Goal: Task Accomplishment & Management: Manage account settings

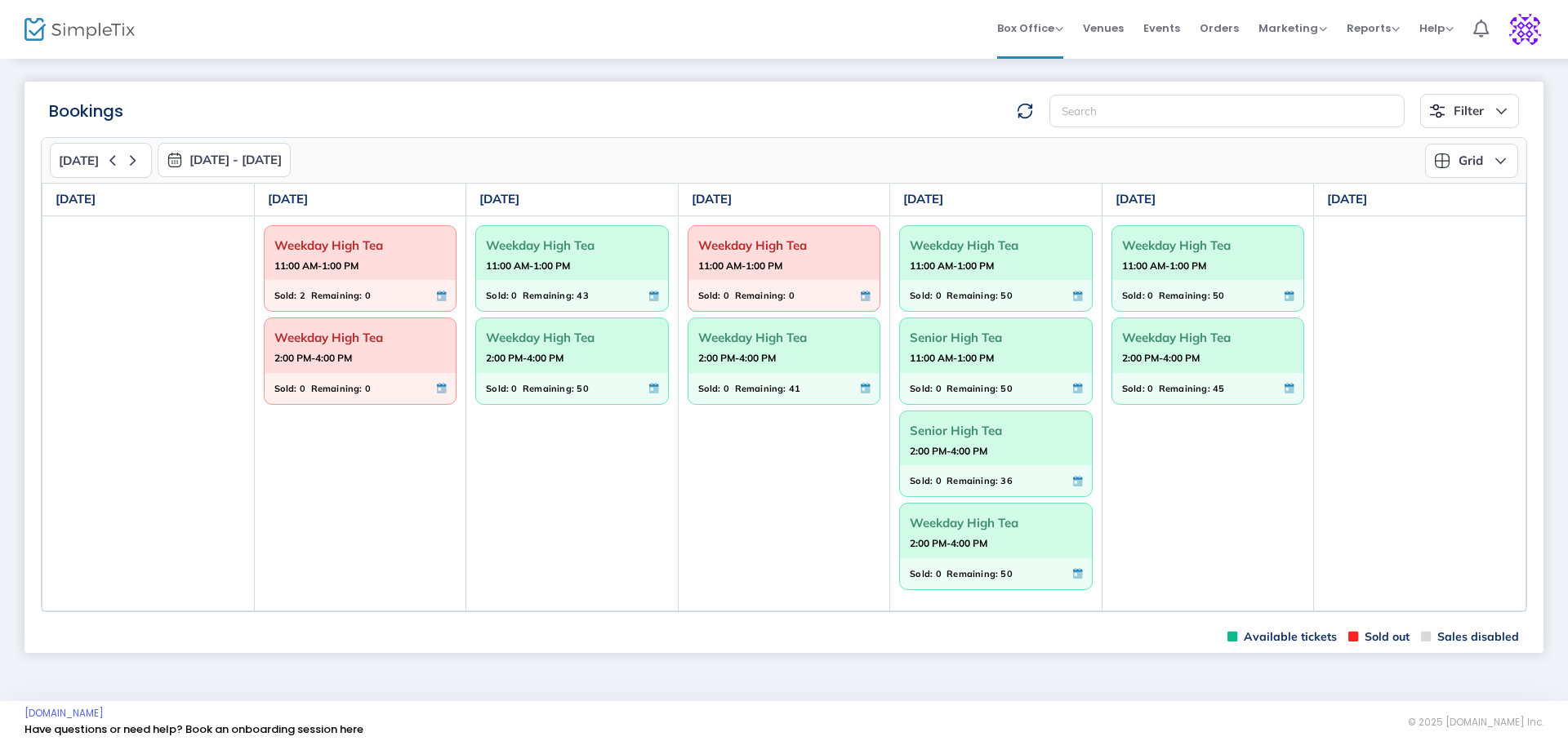
click at [585, 264] on span "11:00 AM-1:00 PM" at bounding box center [572, 266] width 172 height 17
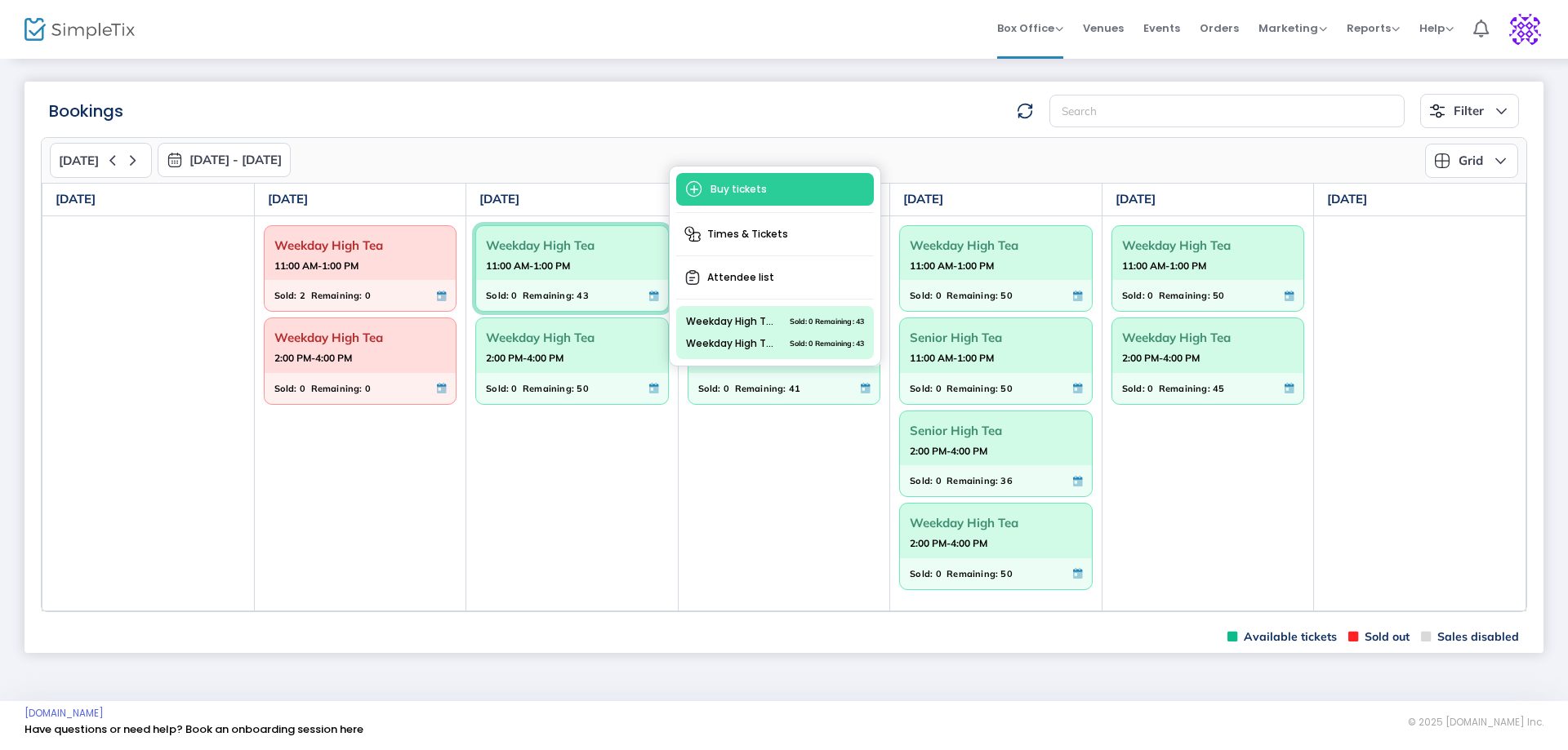
click at [597, 297] on div "Sold: 0 Remaining: 43" at bounding box center [562, 295] width 153 height 18
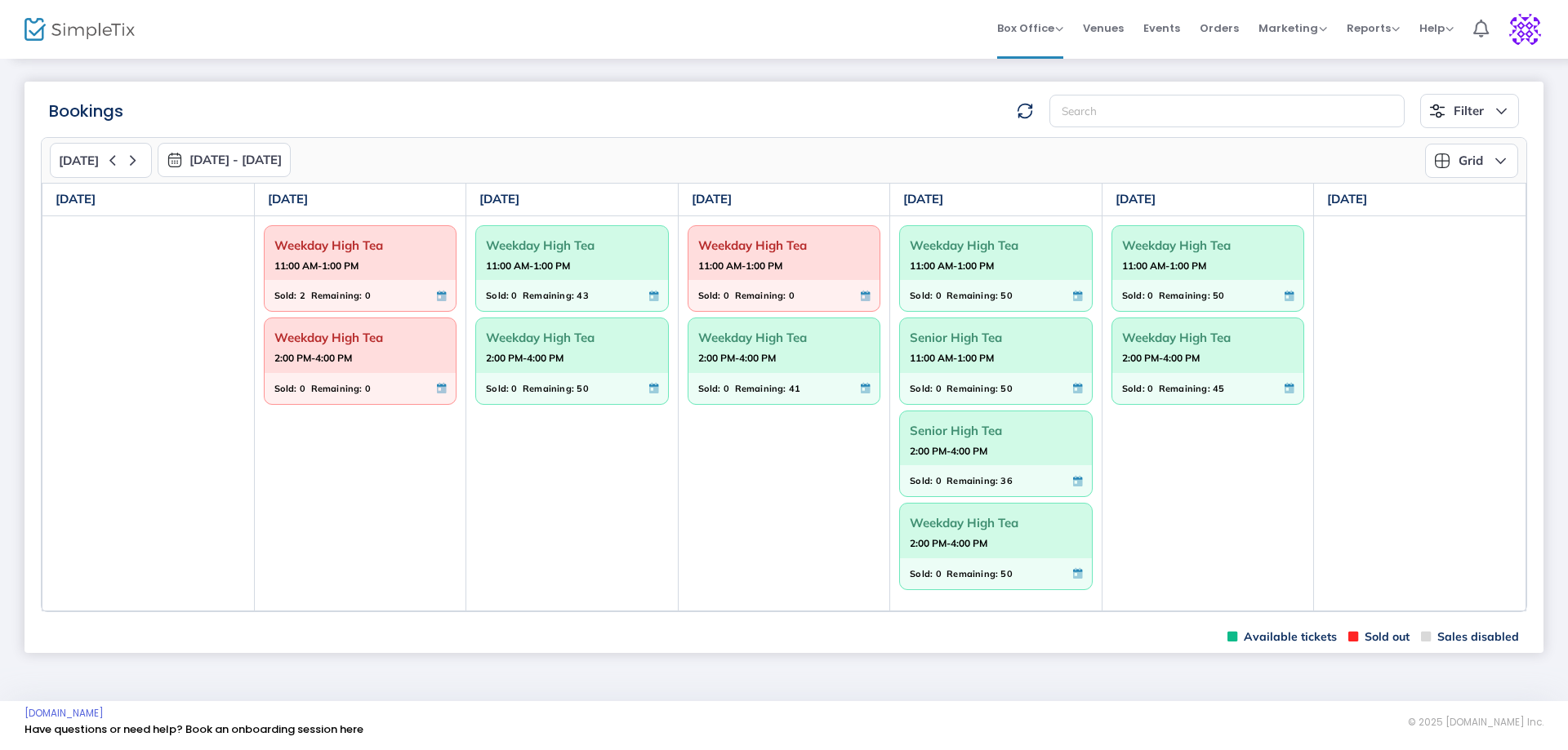
click at [598, 297] on div "Sold: 0 Remaining: 43" at bounding box center [562, 295] width 153 height 18
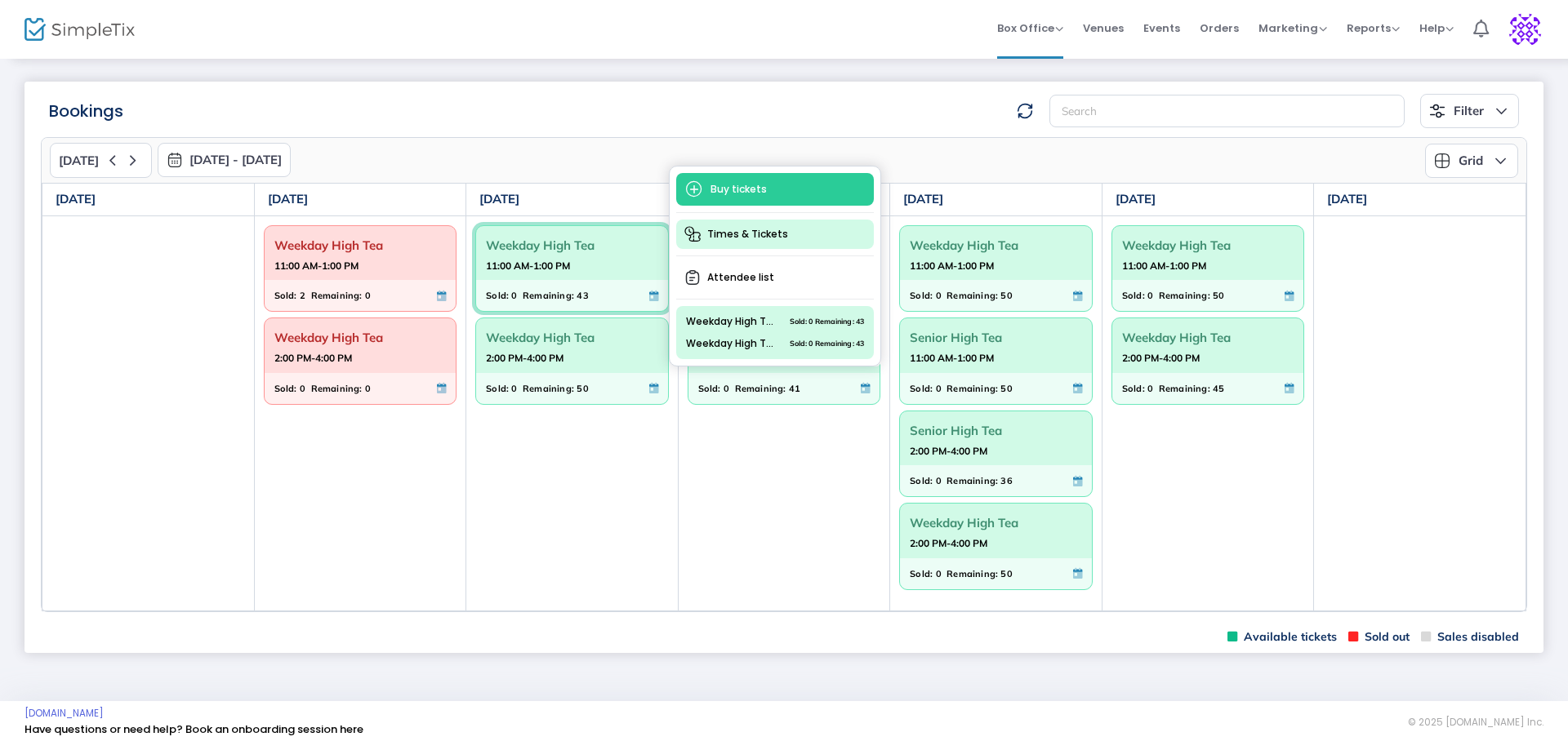
click at [767, 236] on span "Times & Tickets" at bounding box center [775, 234] width 197 height 29
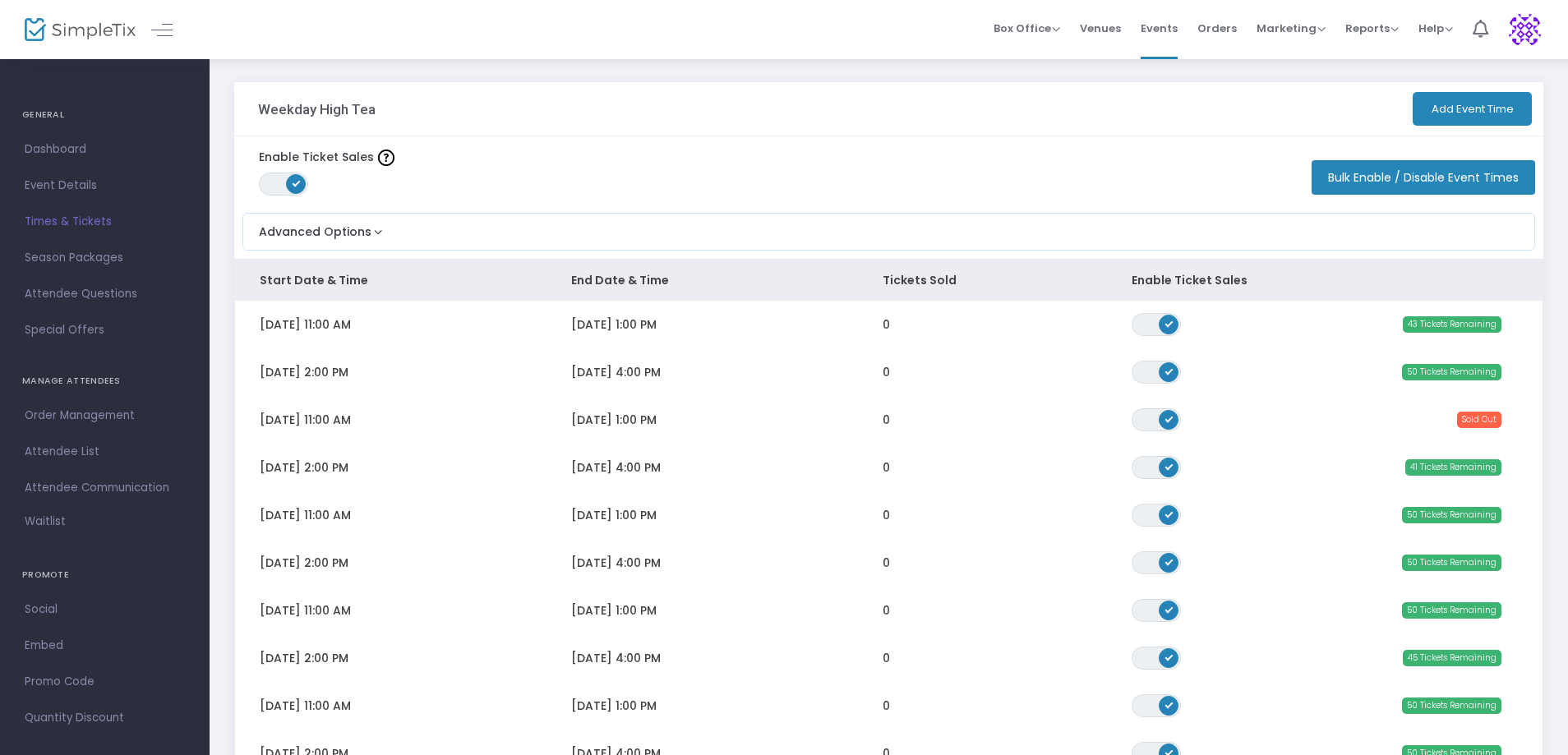
click at [1416, 365] on span "50 Tickets Remaining" at bounding box center [1451, 372] width 99 height 17
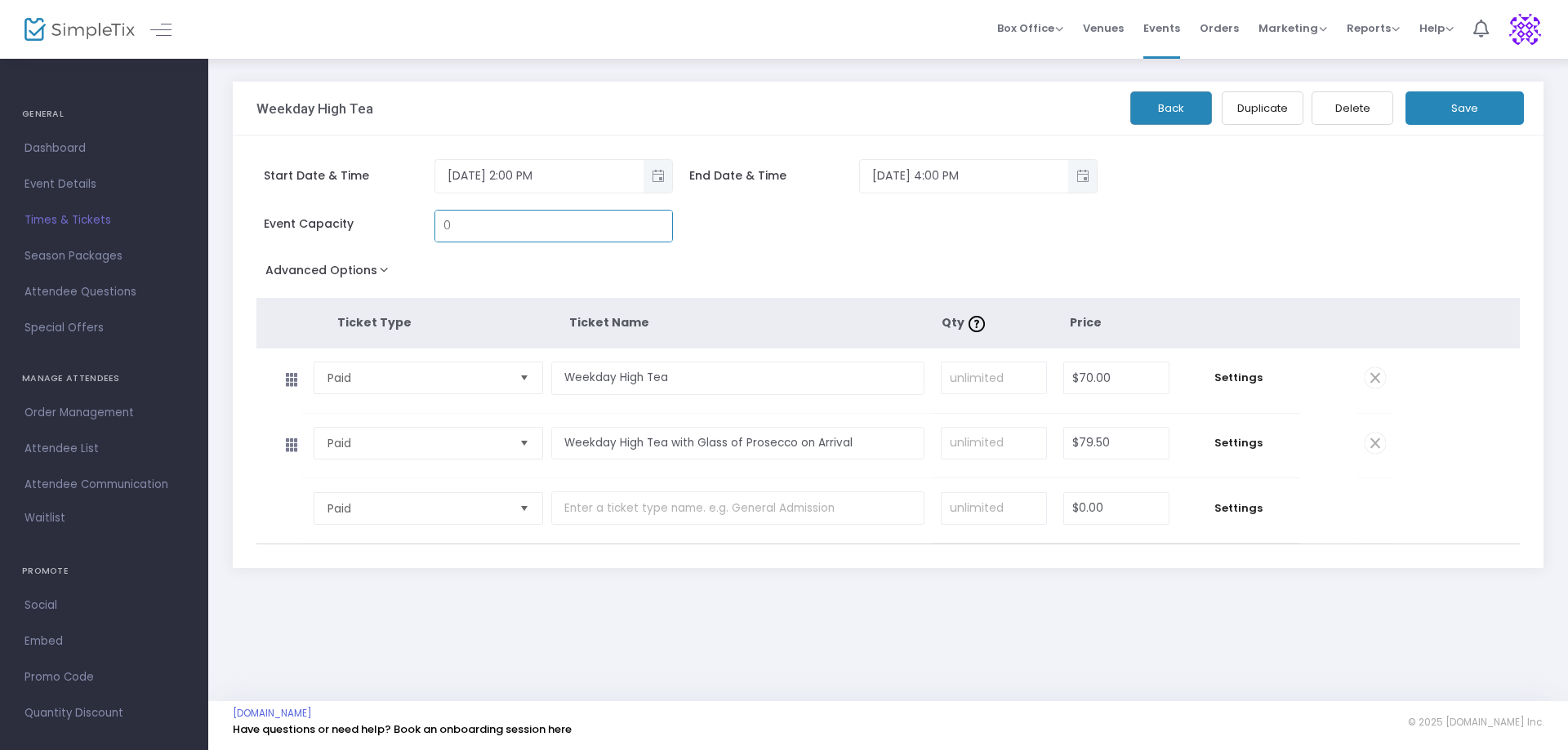
type input "0"
click at [1442, 103] on button "Save" at bounding box center [1465, 108] width 118 height 33
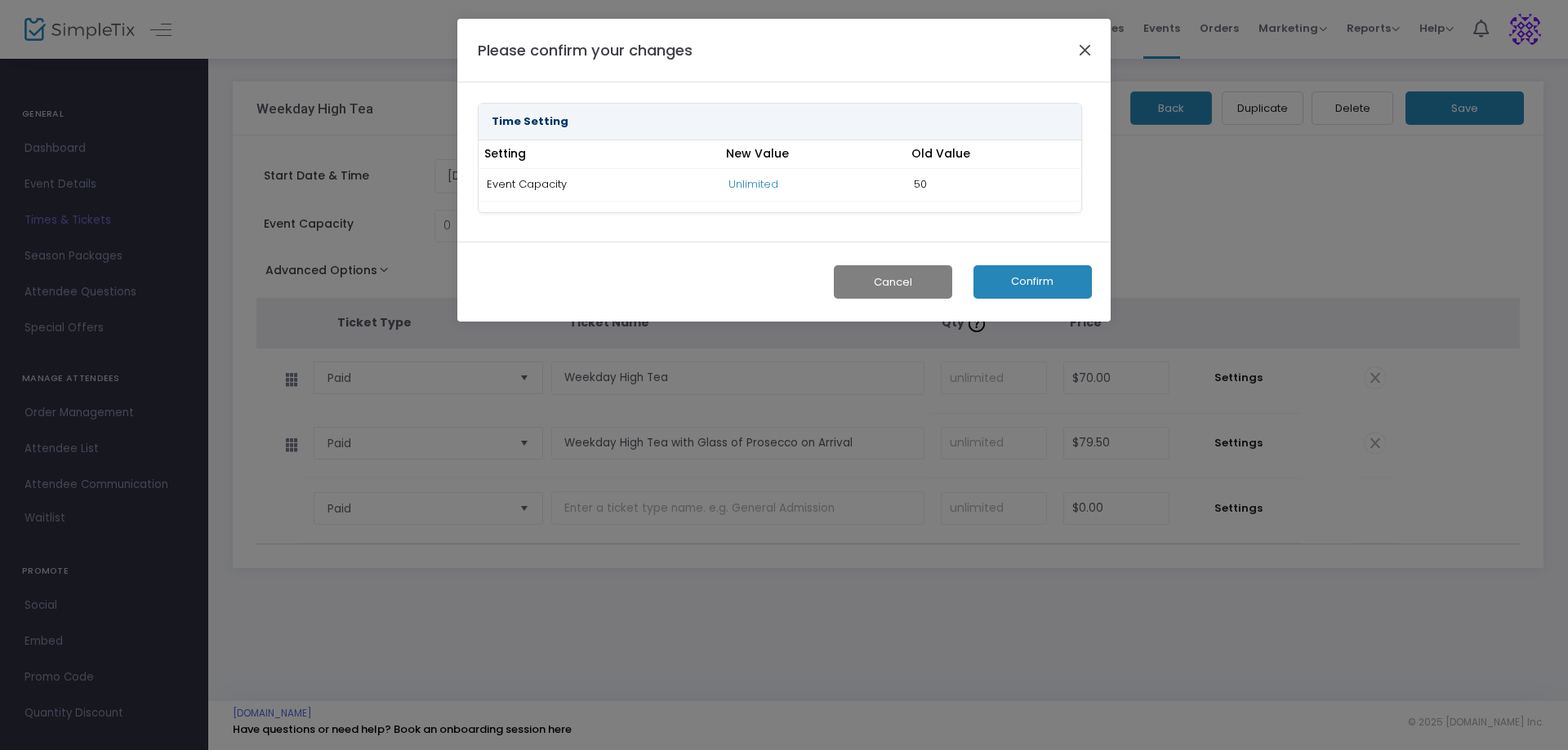
click at [1083, 45] on button "Close" at bounding box center [1085, 50] width 21 height 21
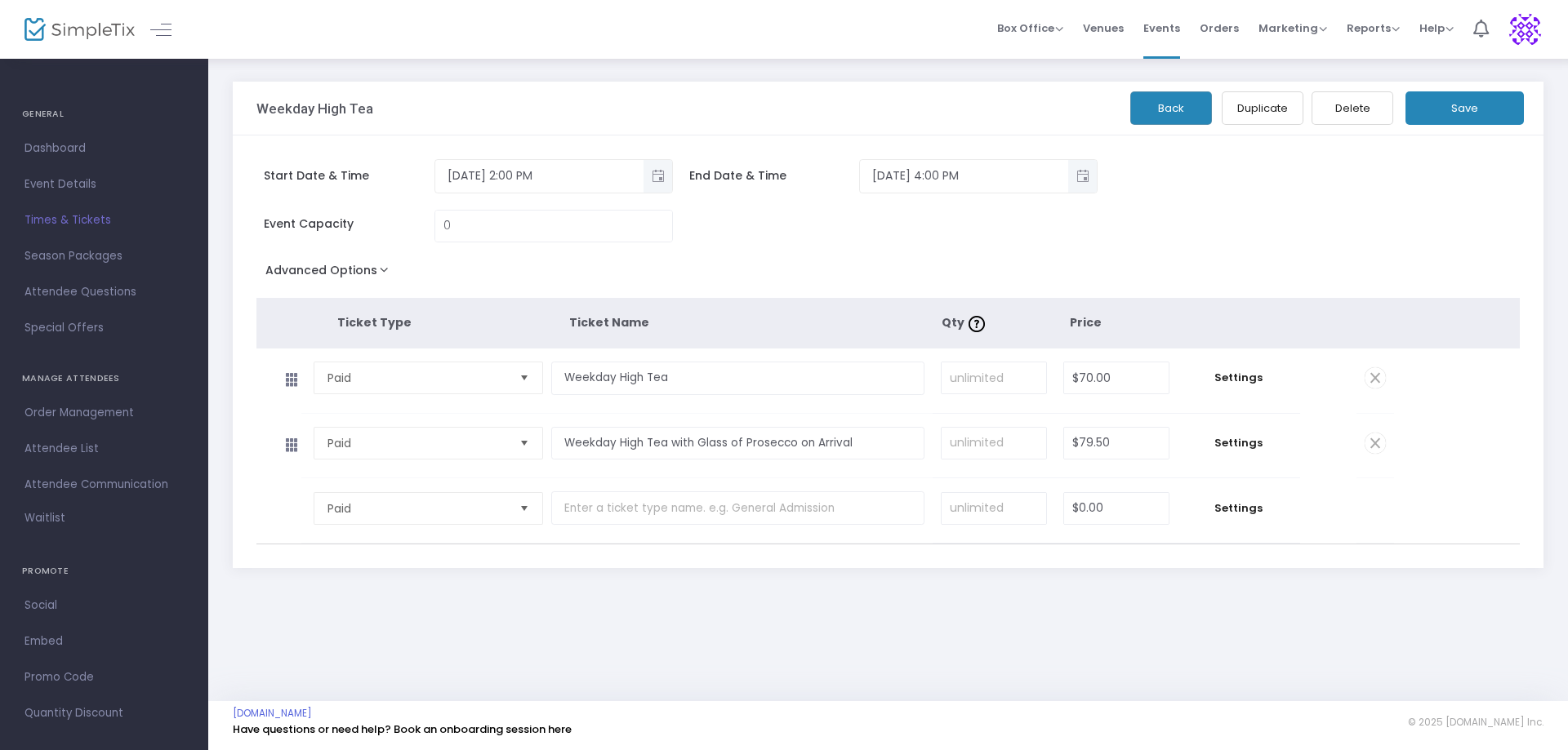
click at [1167, 97] on button "Back" at bounding box center [1171, 108] width 82 height 33
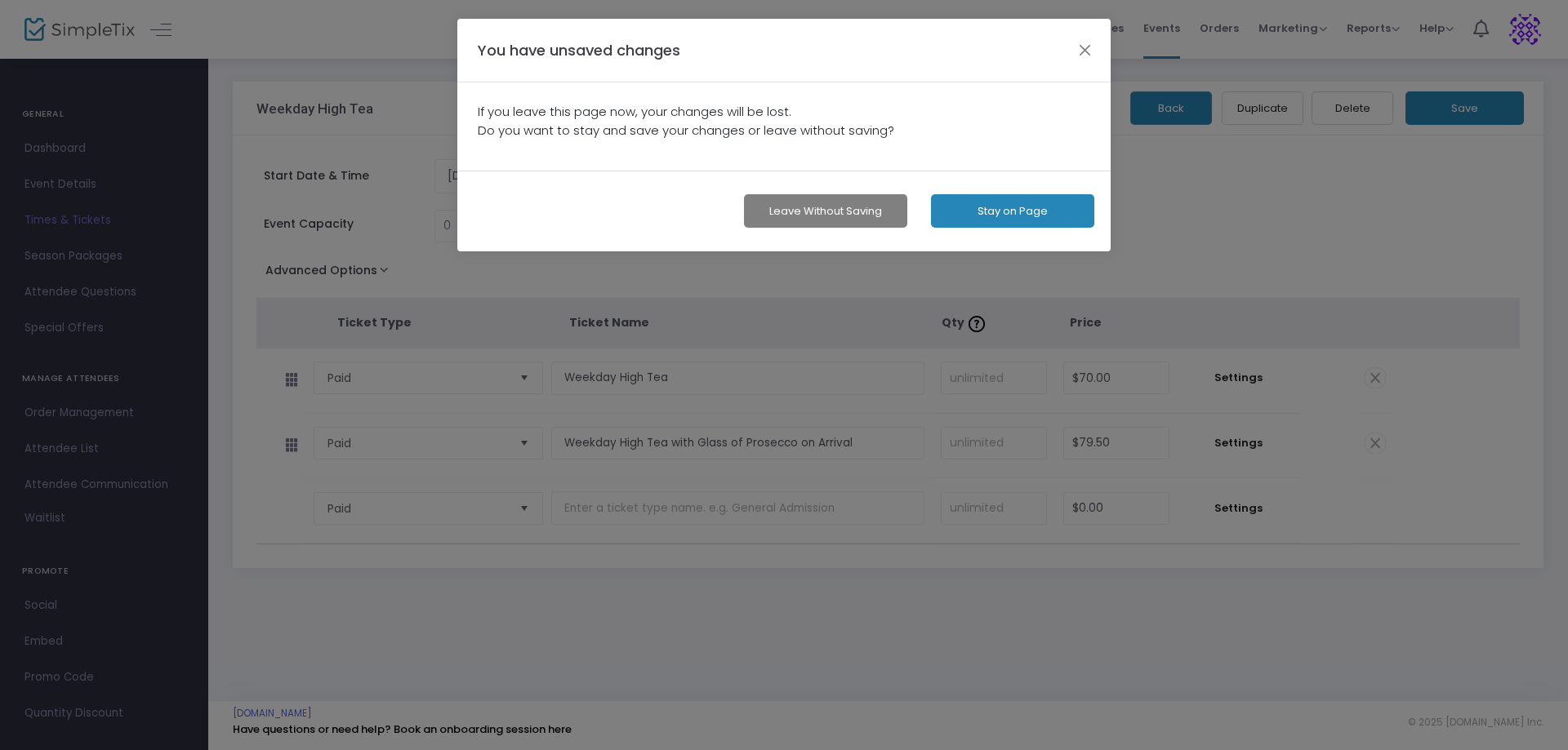
click at [841, 204] on button "Leave without Saving" at bounding box center [825, 211] width 163 height 33
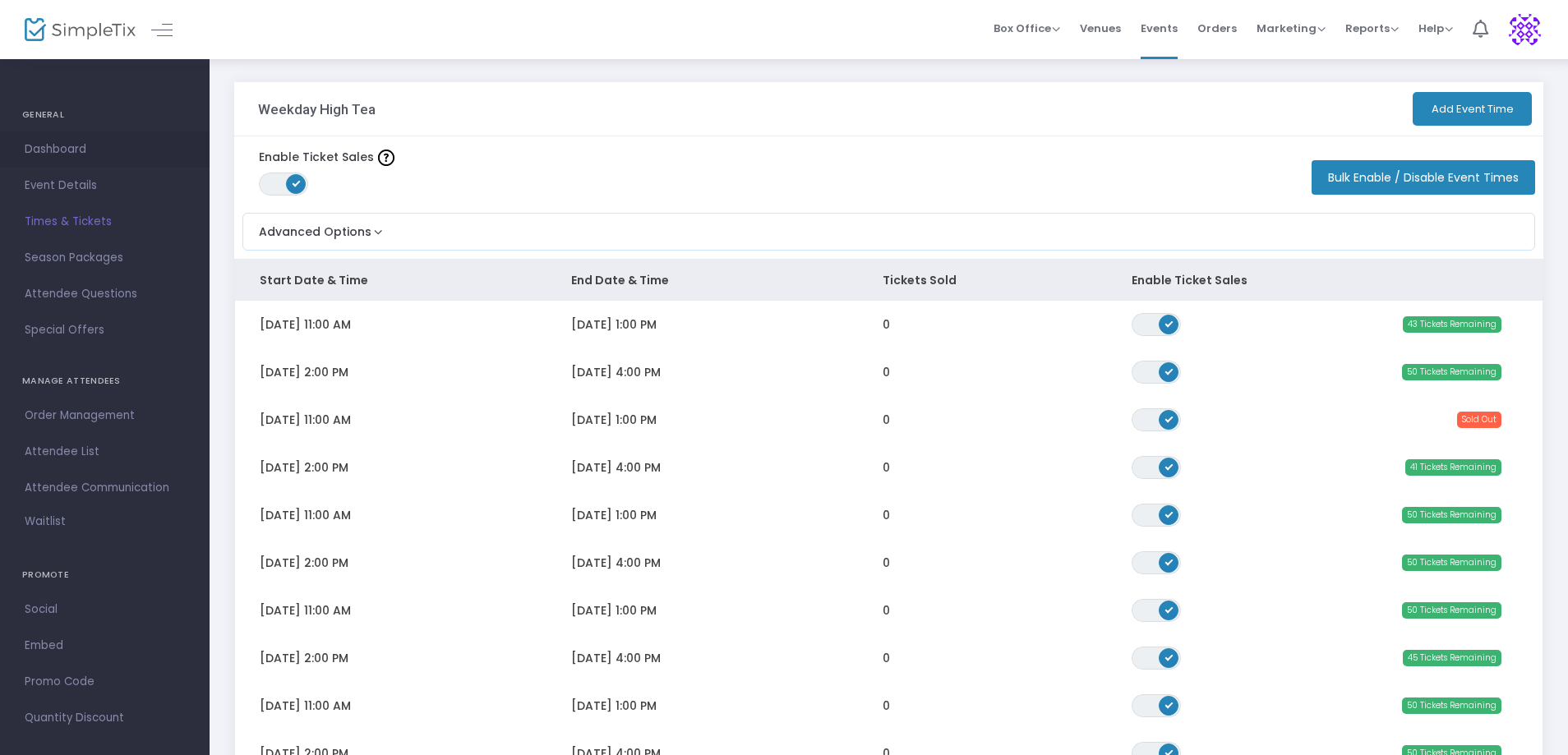
click at [53, 140] on span "Dashboard" at bounding box center [105, 149] width 161 height 21
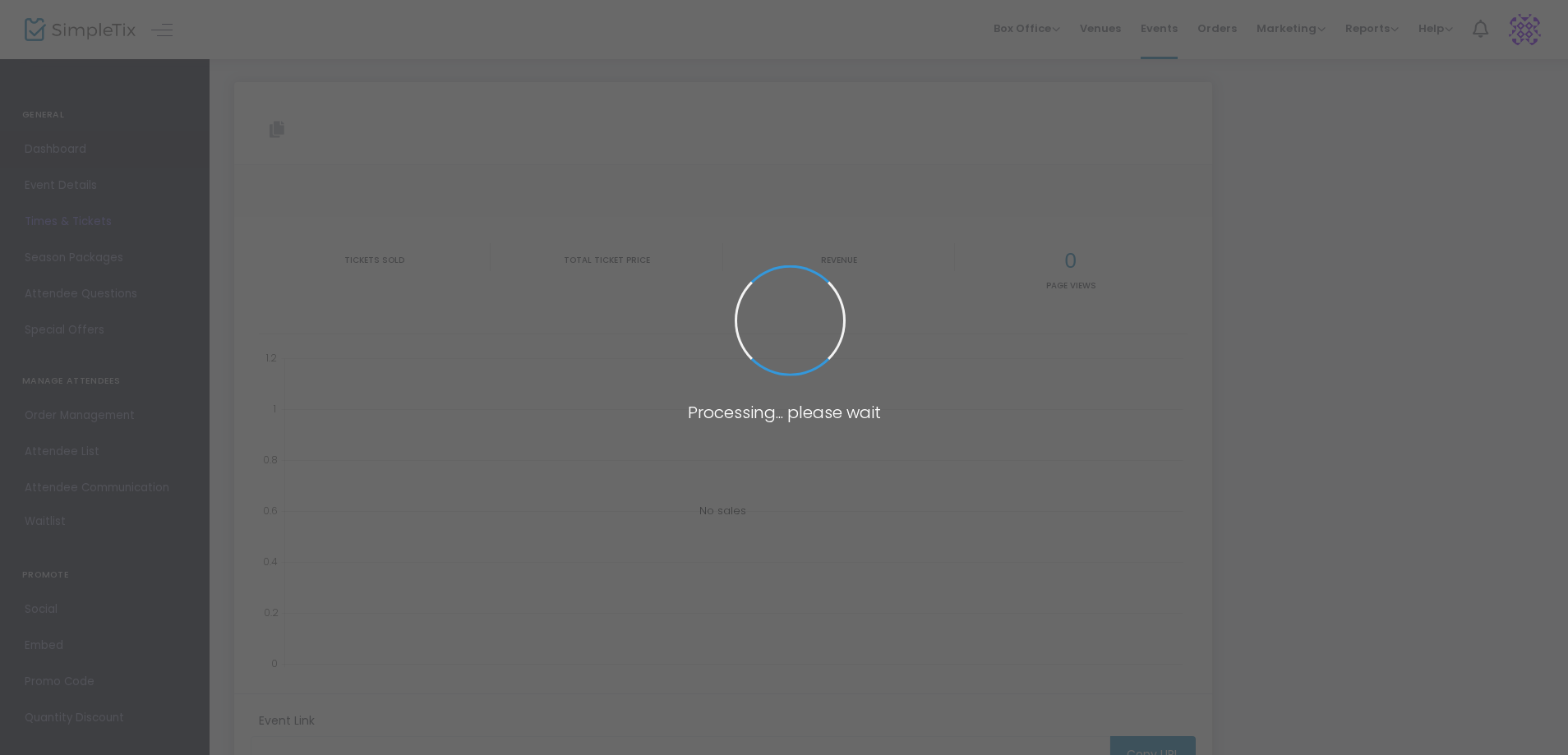
type input "[URL][DOMAIN_NAME]"
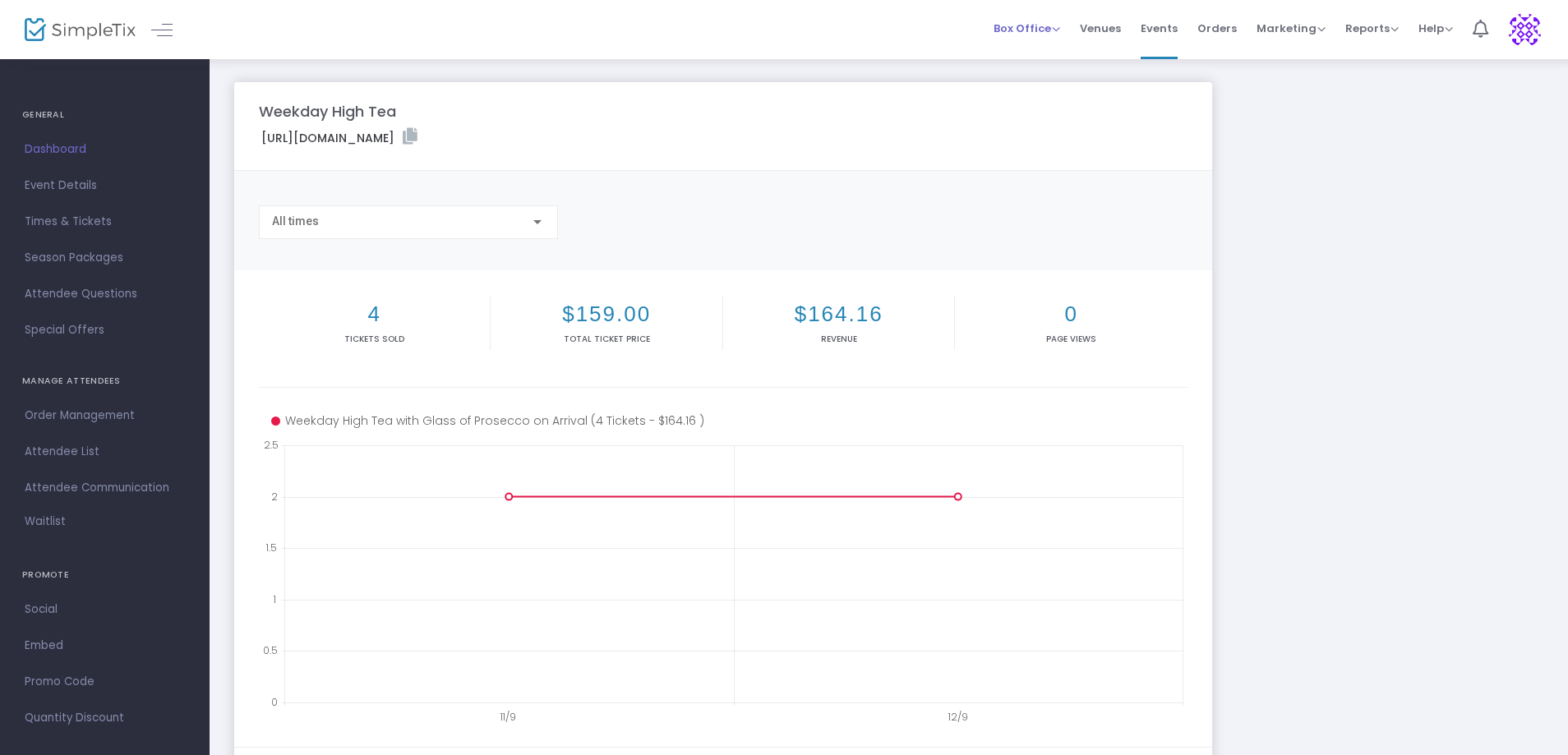
click at [1029, 23] on span "Box Office" at bounding box center [1027, 28] width 67 height 16
click at [1024, 85] on li "Bookings" at bounding box center [1052, 87] width 118 height 32
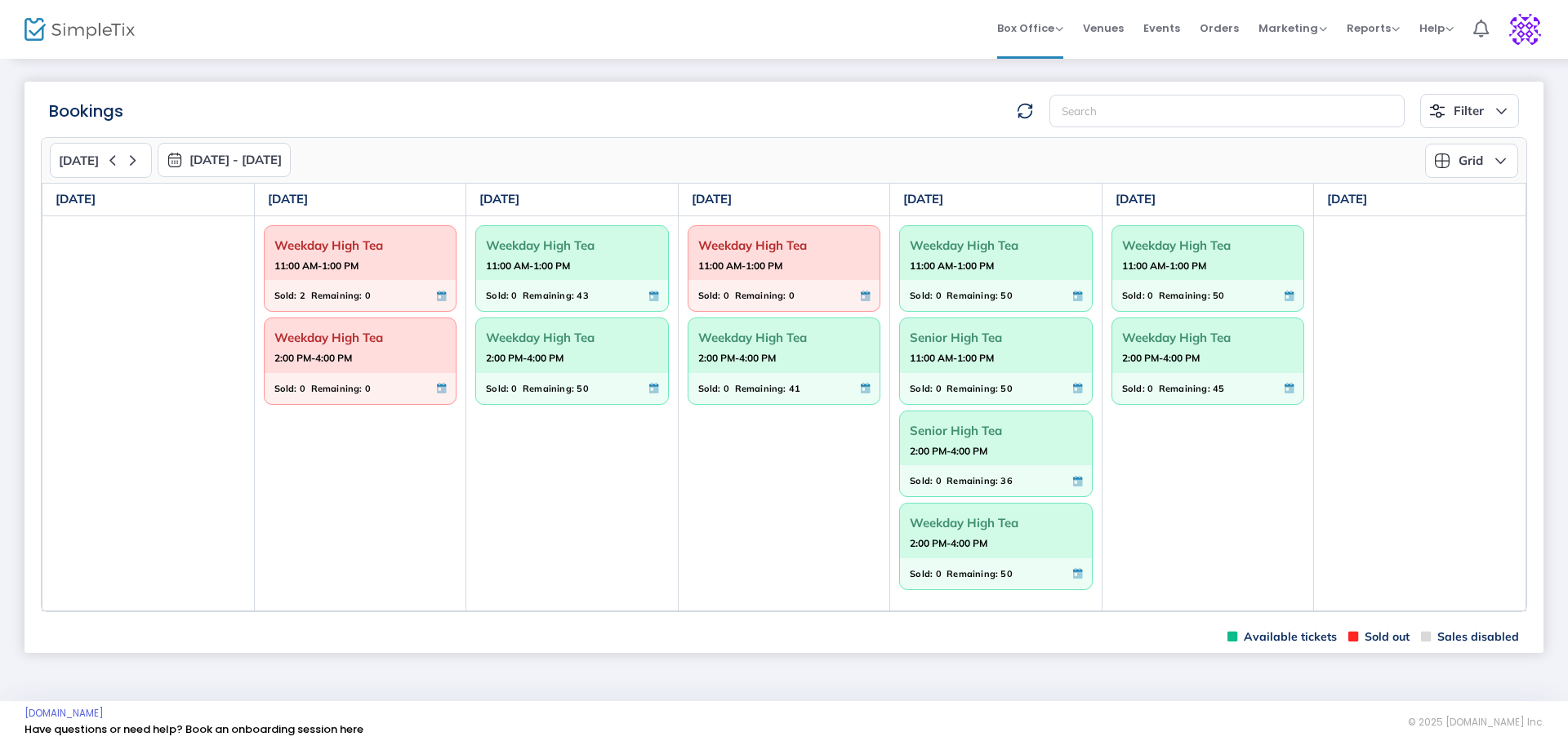
click at [566, 271] on strong "11:00 AM-1:00 PM" at bounding box center [527, 265] width 84 height 20
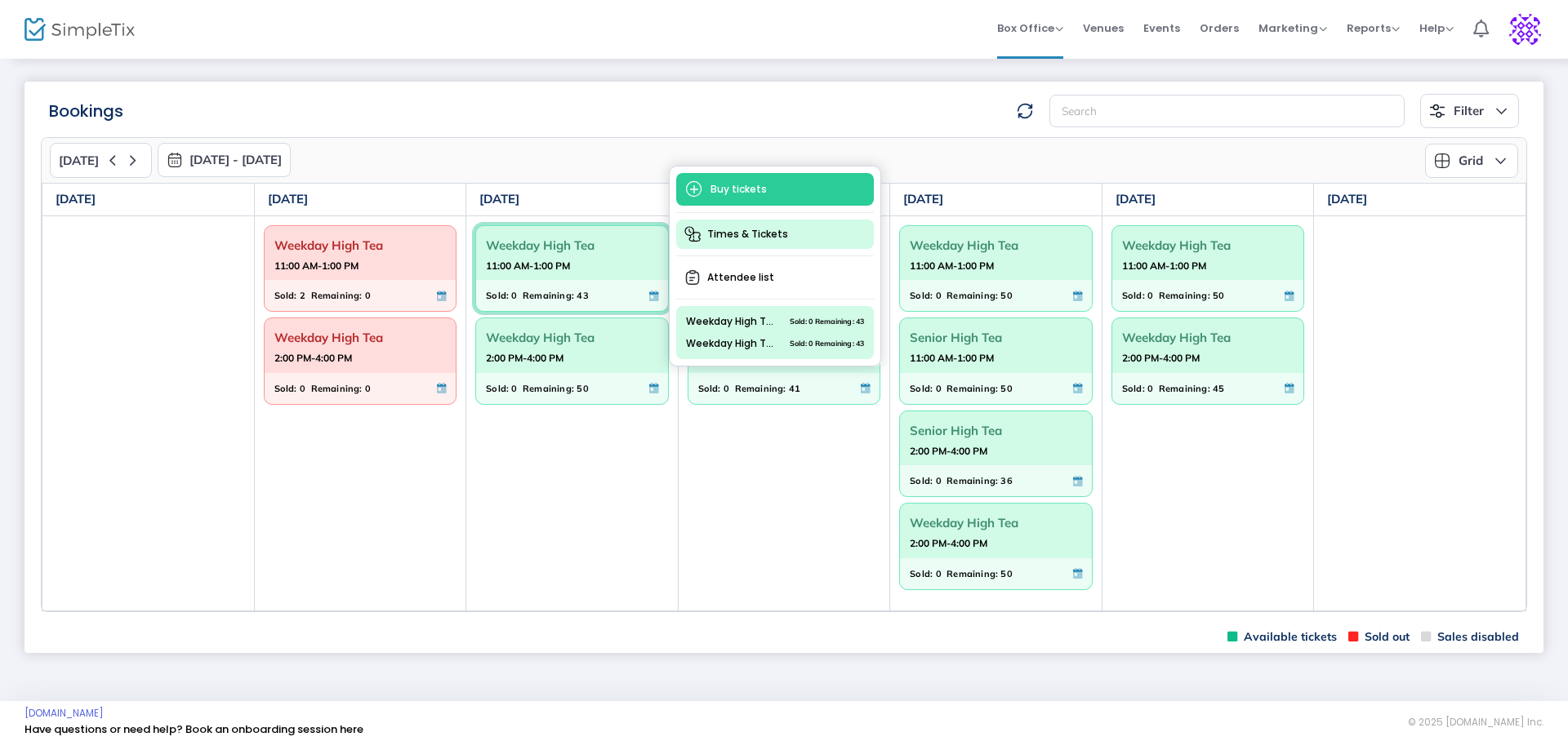
click at [763, 232] on span "Times & Tickets" at bounding box center [775, 234] width 197 height 29
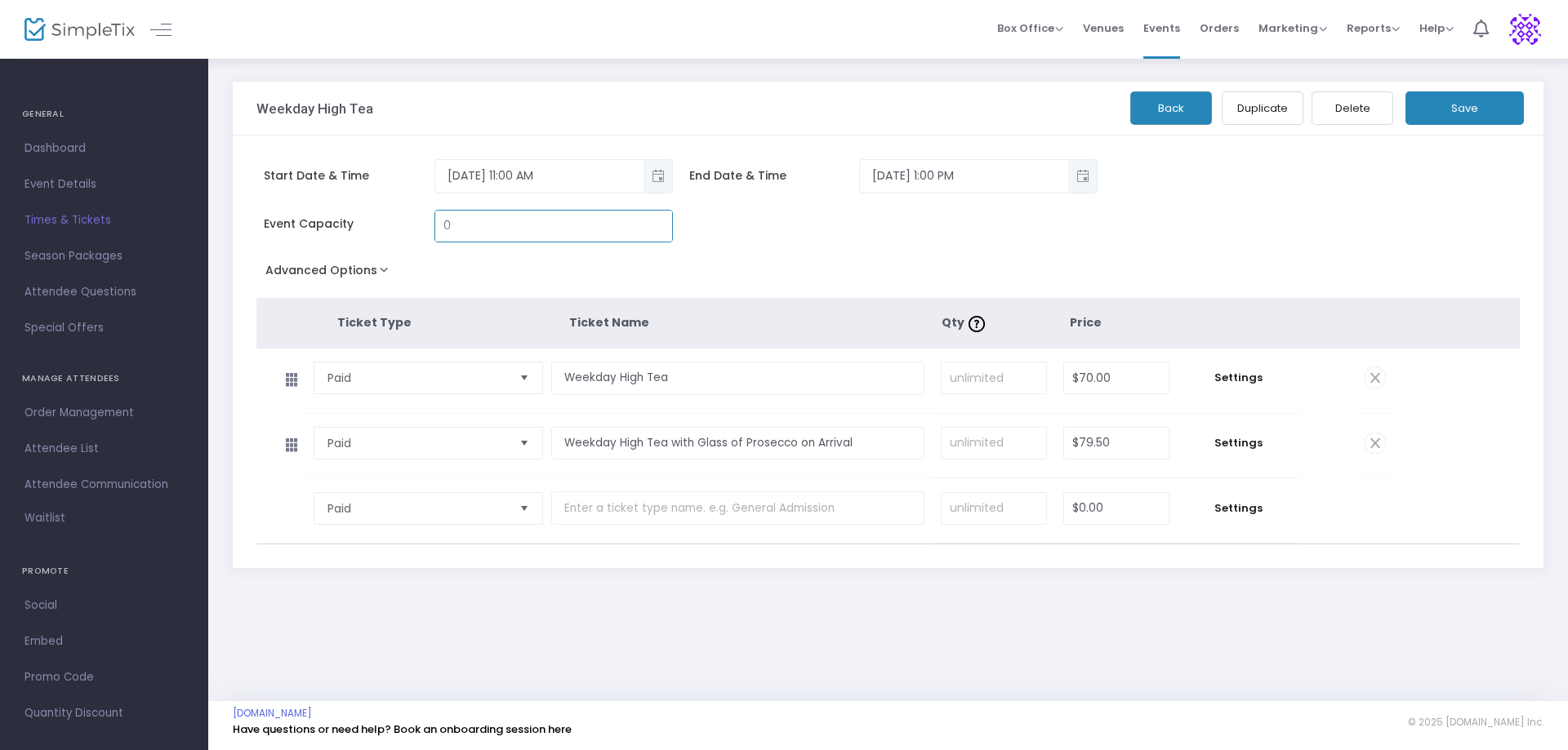
type input "0"
click at [1457, 107] on button "Save" at bounding box center [1465, 108] width 118 height 33
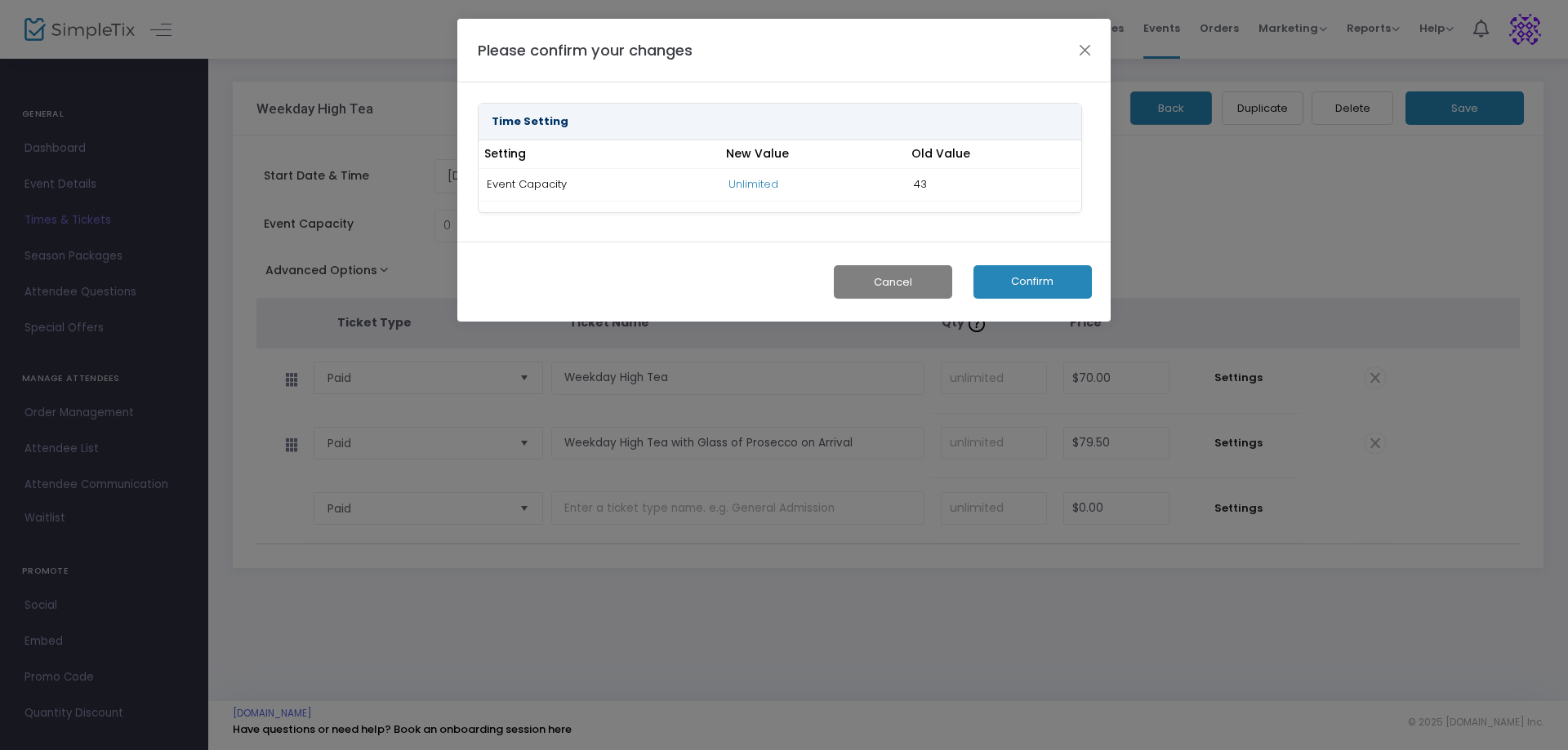
click at [1034, 277] on button "Confirm" at bounding box center [1032, 282] width 118 height 33
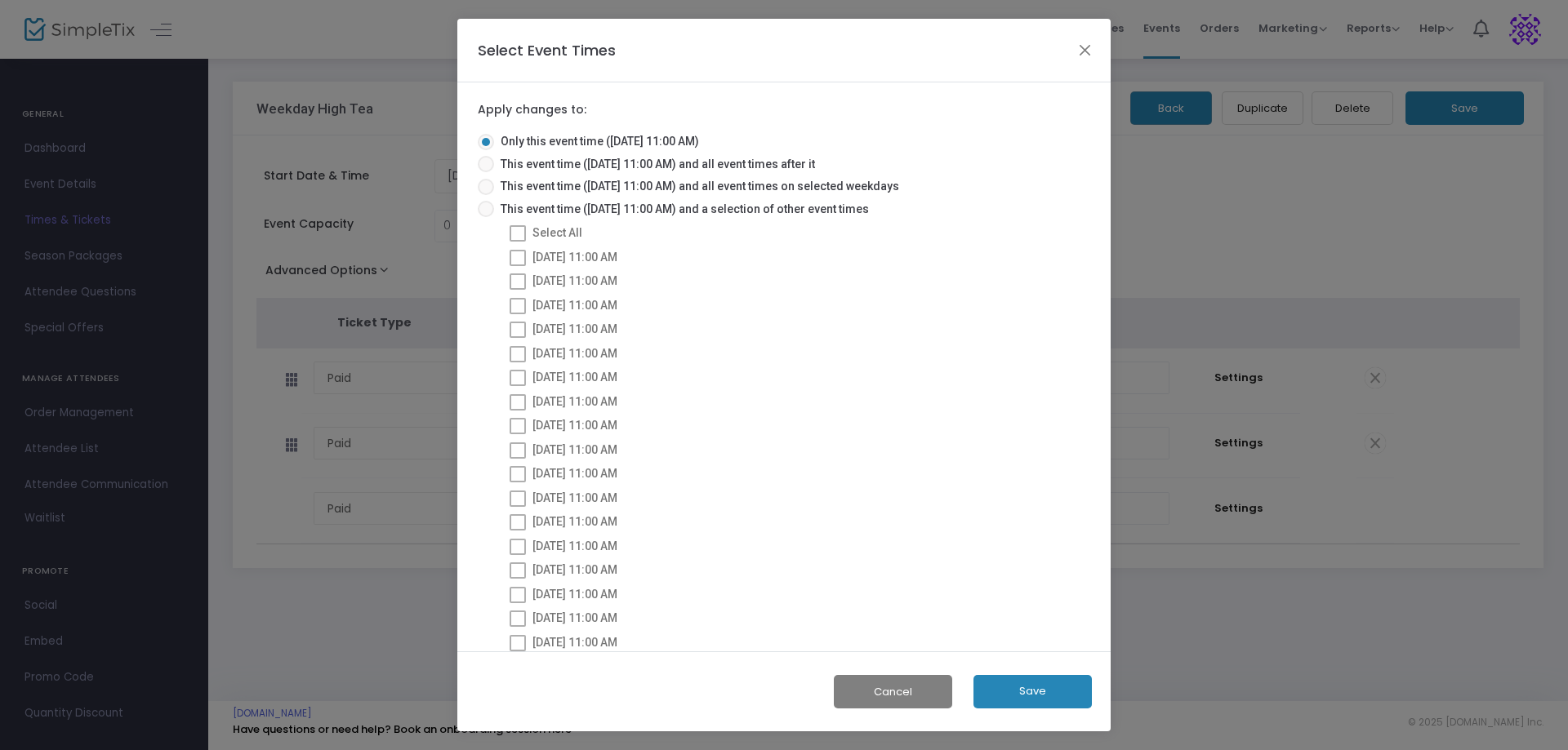
click at [489, 166] on span at bounding box center [486, 164] width 17 height 17
click at [486, 172] on input "This event time ([DATE] 11:00 AM) and all event times after it" at bounding box center [485, 172] width 1 height 1
radio input "true"
click at [486, 134] on span at bounding box center [486, 142] width 17 height 17
click at [486, 150] on input "Only this event time ([DATE] 11:00 AM)" at bounding box center [485, 150] width 1 height 1
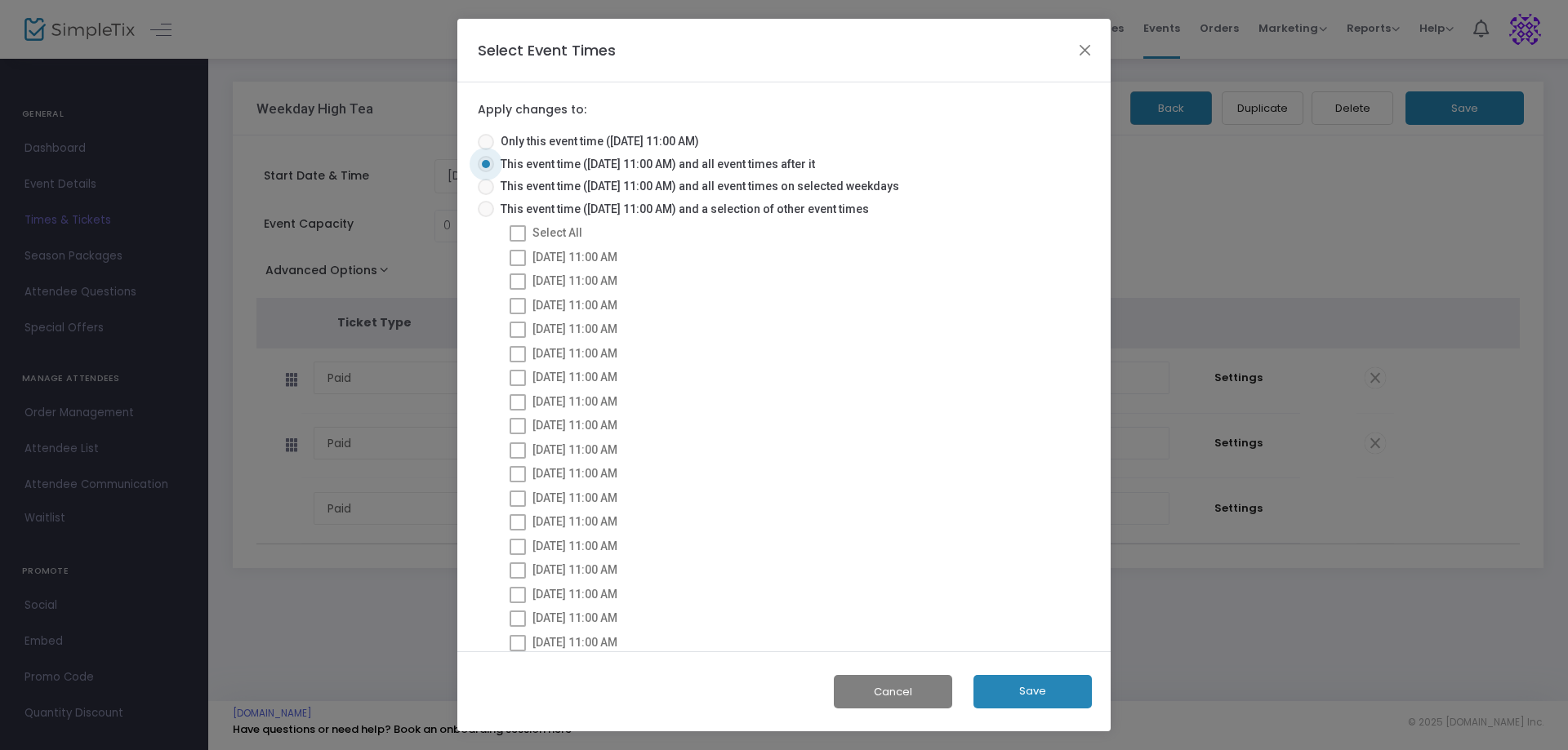
radio input "true"
click at [1015, 695] on button "Save" at bounding box center [1032, 692] width 118 height 33
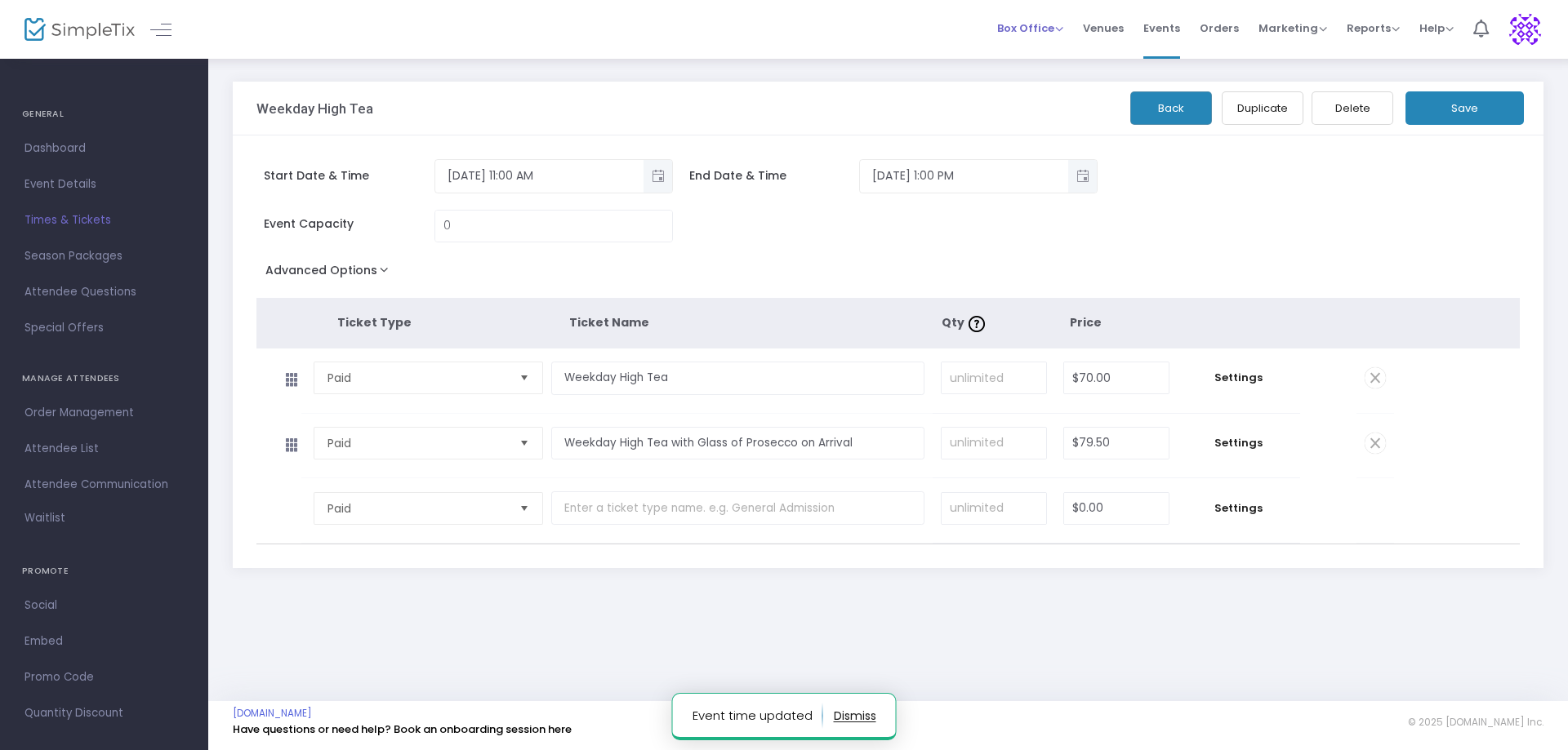
click at [1051, 31] on span "Box Office" at bounding box center [1031, 28] width 66 height 16
click at [1030, 83] on li "Bookings" at bounding box center [1055, 87] width 117 height 32
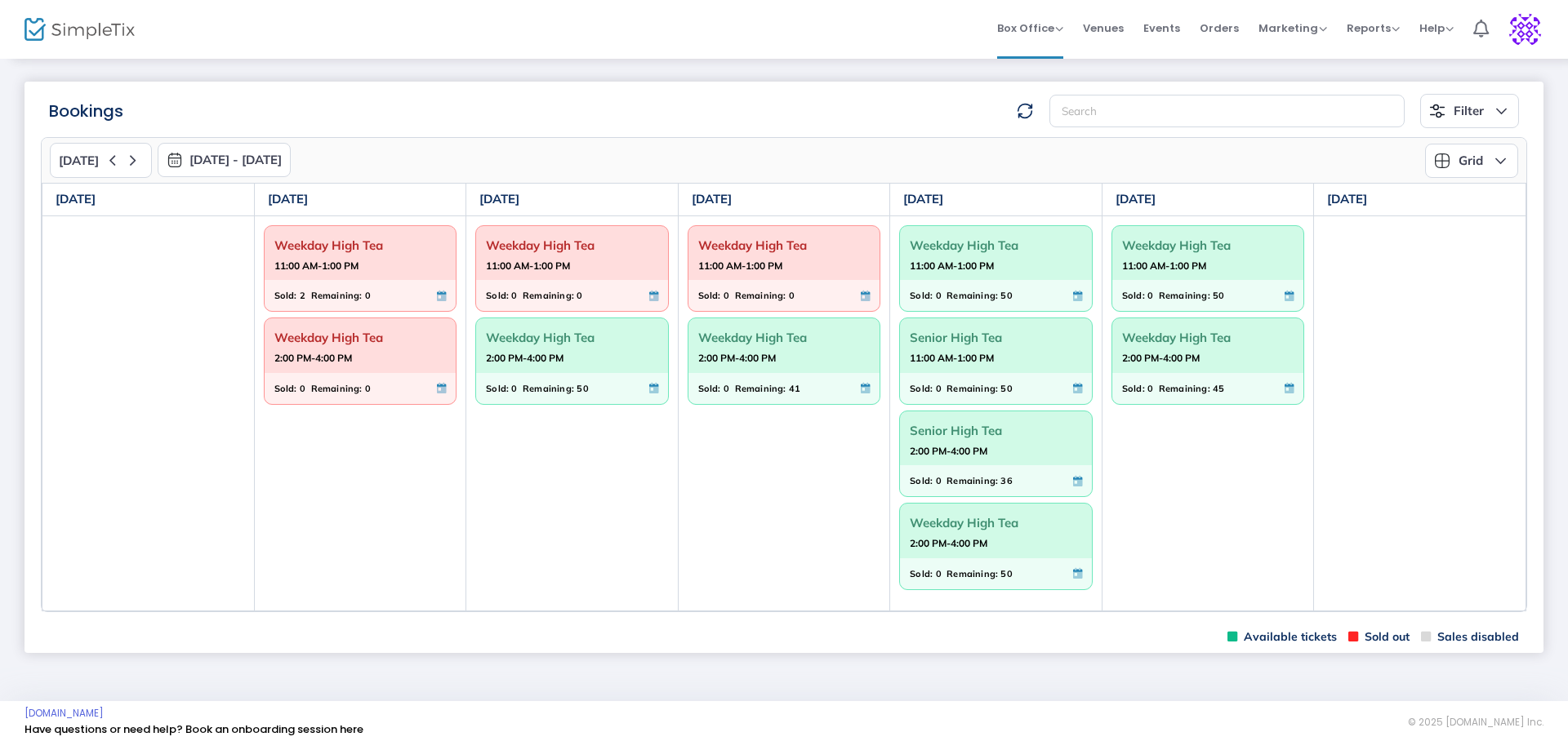
click at [555, 359] on strong "2:00 PM-4:00 PM" at bounding box center [525, 357] width 77 height 20
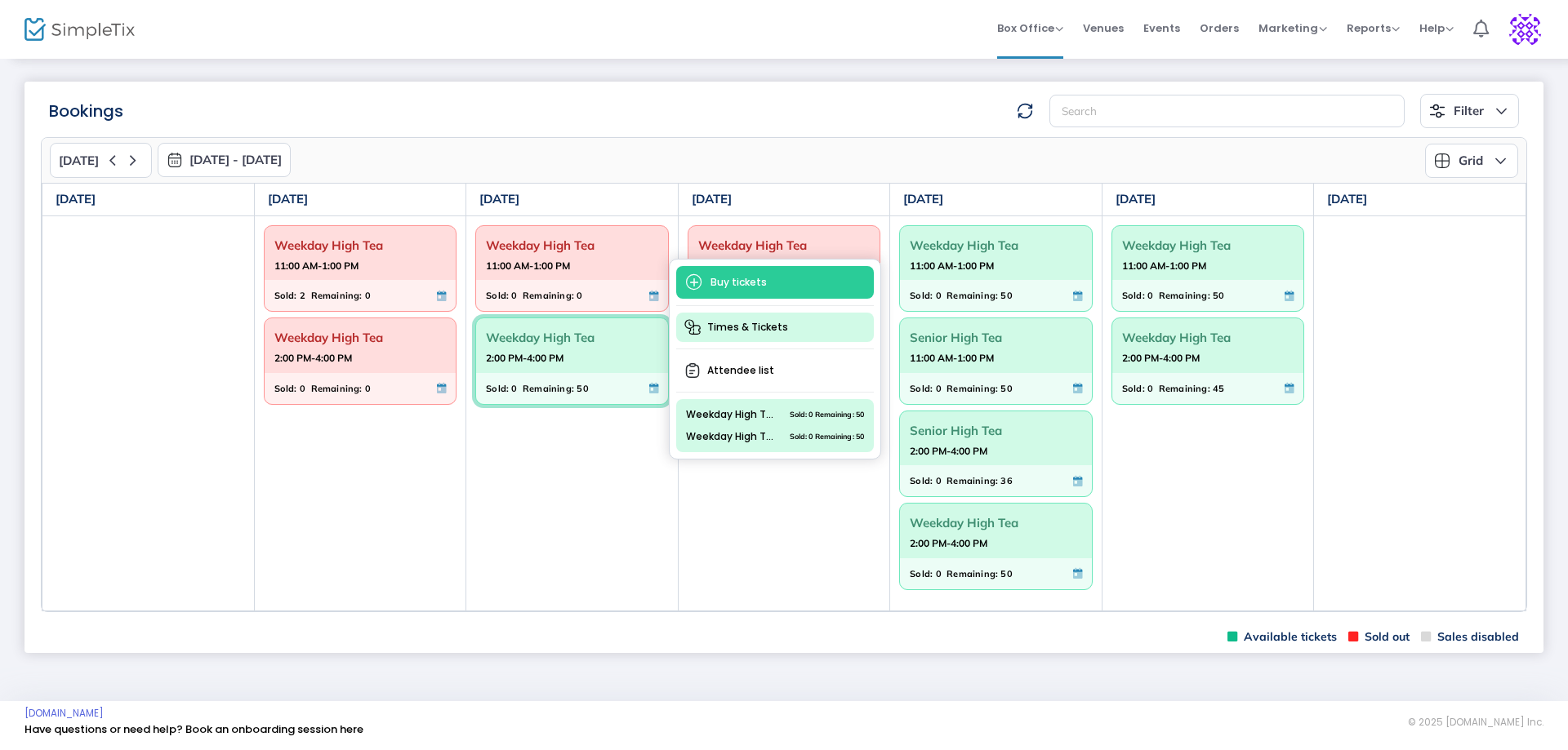
click at [755, 312] on span "Times & Tickets" at bounding box center [775, 327] width 197 height 29
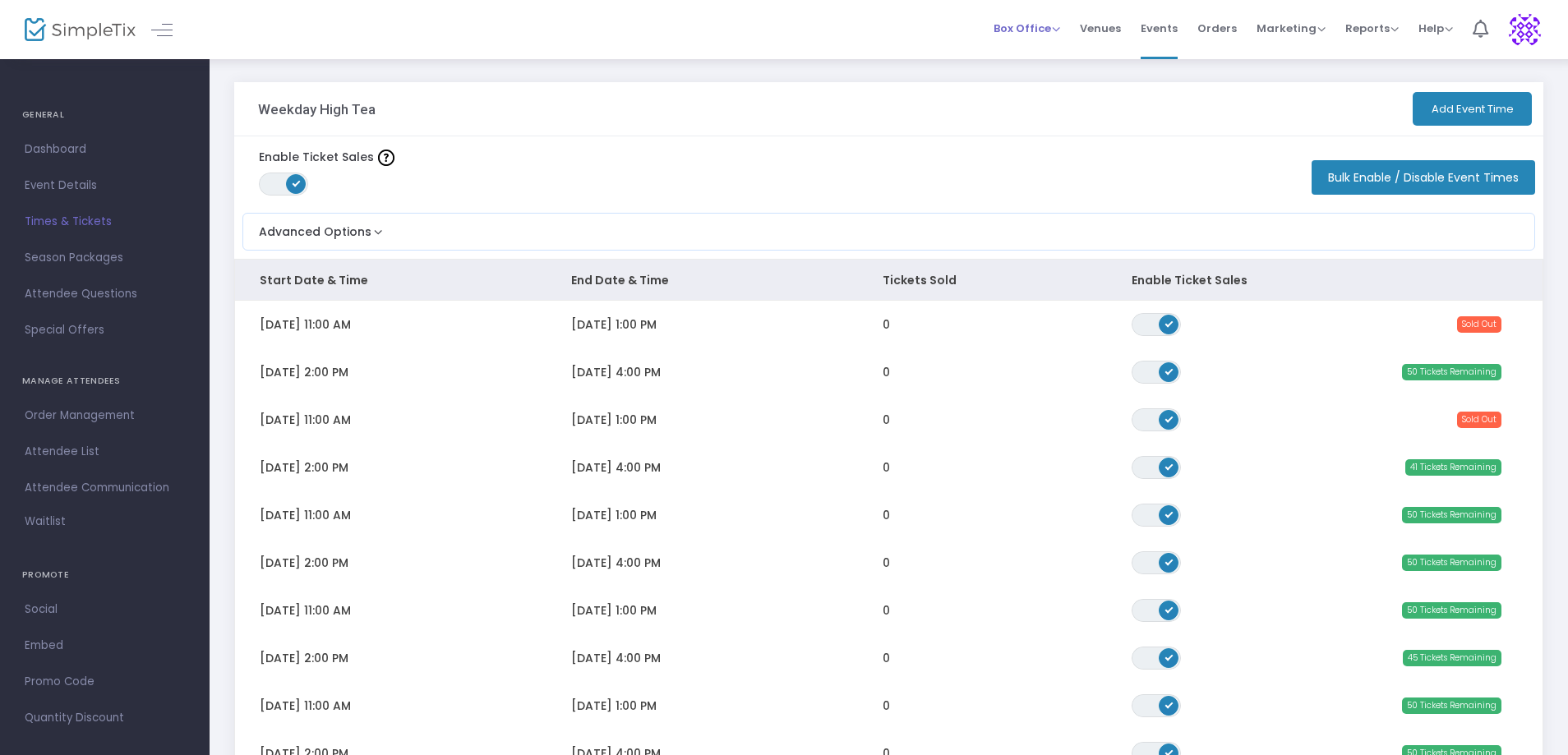
click at [1038, 20] on div "Box Office Sell Tickets Bookings Sell Season Pass" at bounding box center [1027, 29] width 67 height 17
click at [1060, 27] on span "Box Office" at bounding box center [1027, 28] width 67 height 16
click at [1019, 88] on li "Bookings" at bounding box center [1052, 87] width 118 height 32
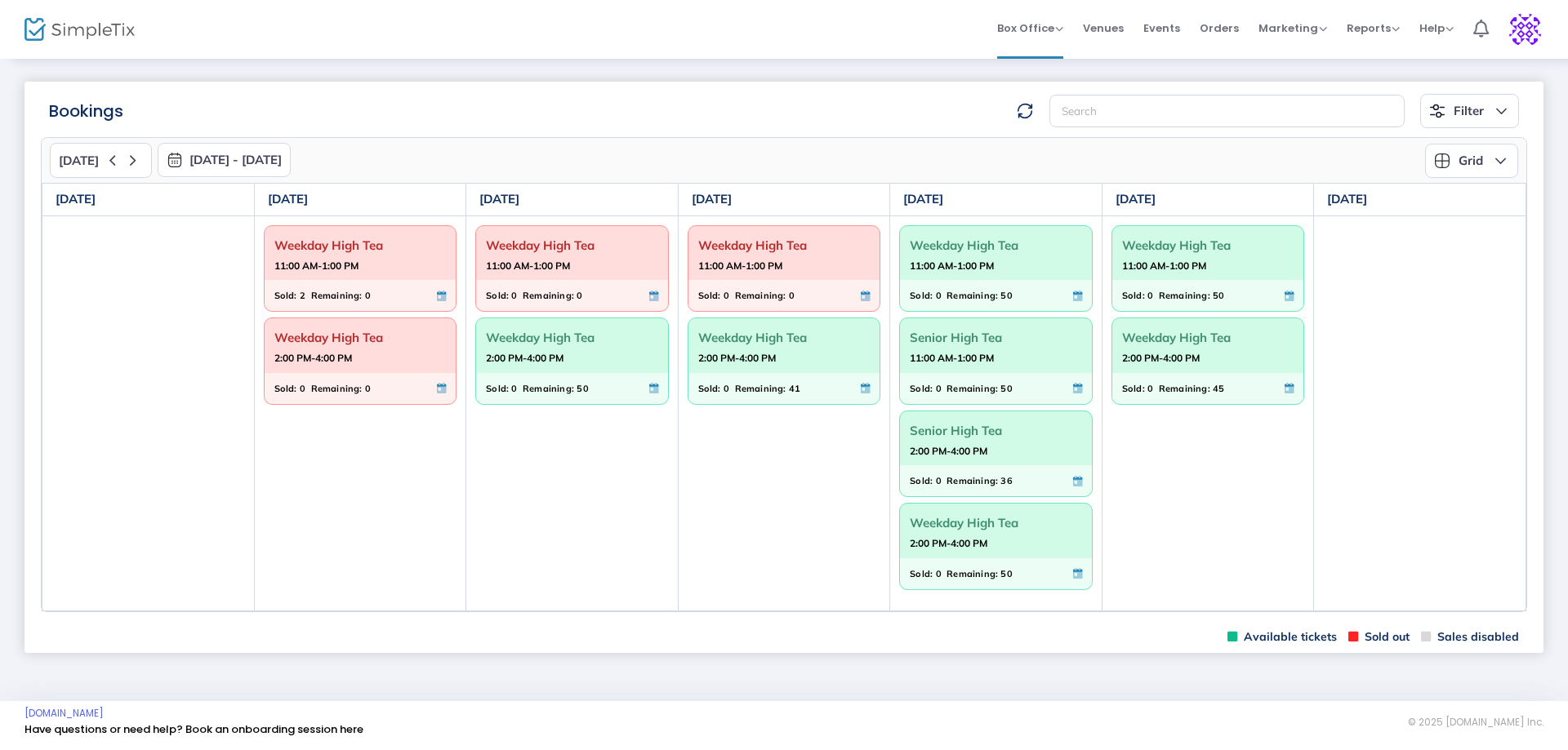
click at [591, 354] on span "2:00 PM-4:00 PM" at bounding box center [572, 358] width 172 height 17
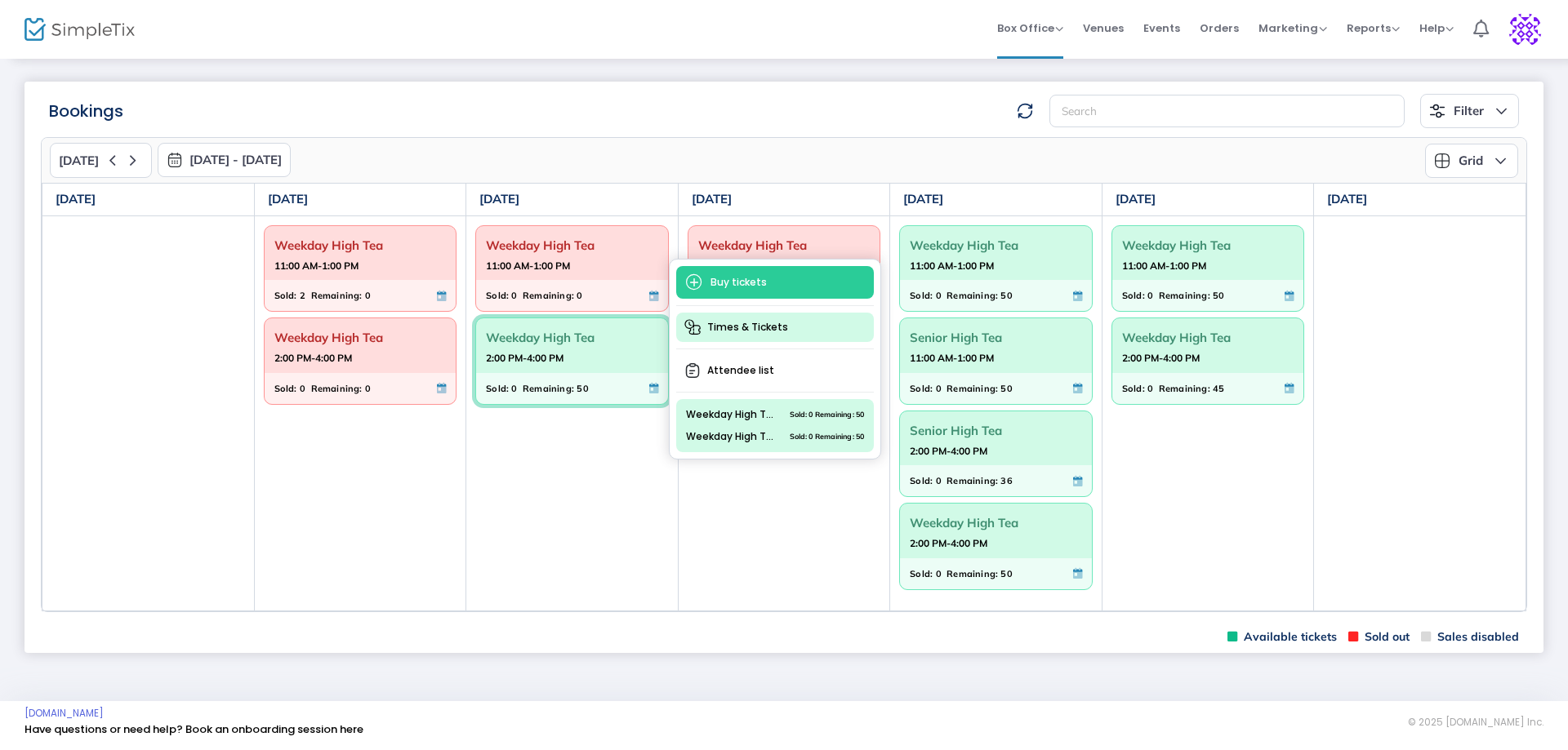
click at [769, 327] on span "Times & Tickets" at bounding box center [775, 327] width 197 height 29
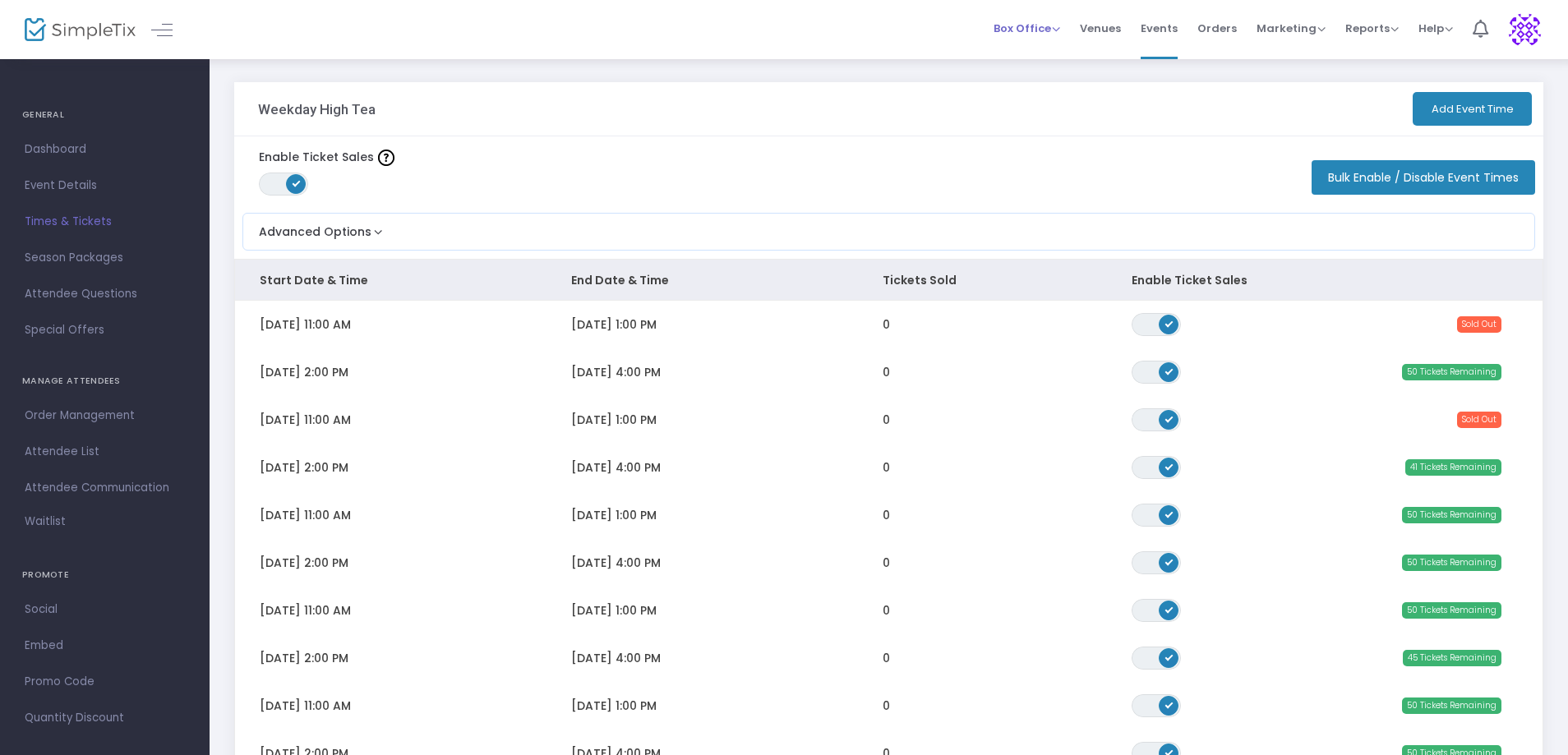
click at [1060, 32] on span "Box Office" at bounding box center [1027, 28] width 67 height 16
click at [1047, 94] on li "Bookings" at bounding box center [1052, 87] width 118 height 32
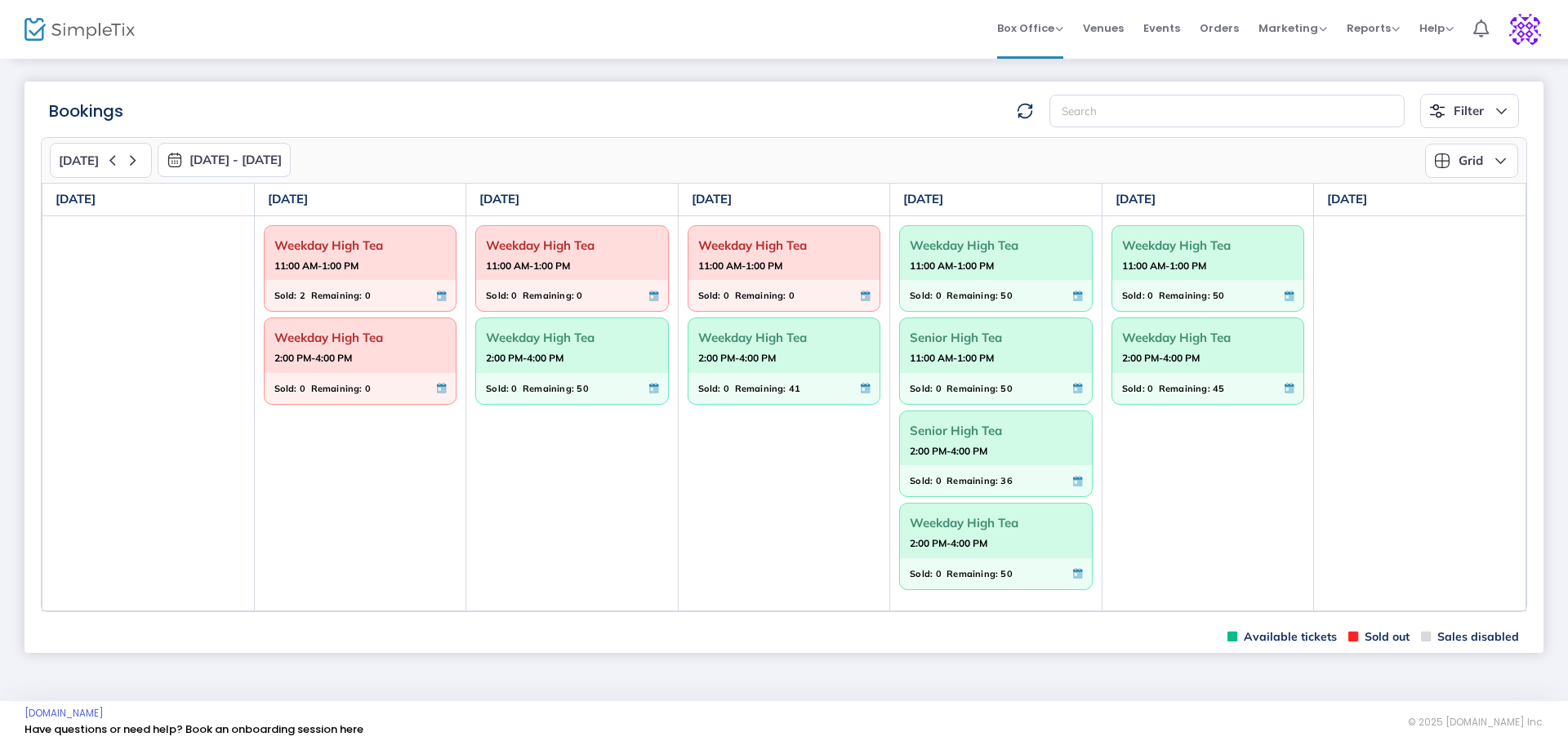
click at [499, 389] on span "Sold:" at bounding box center [497, 388] width 23 height 18
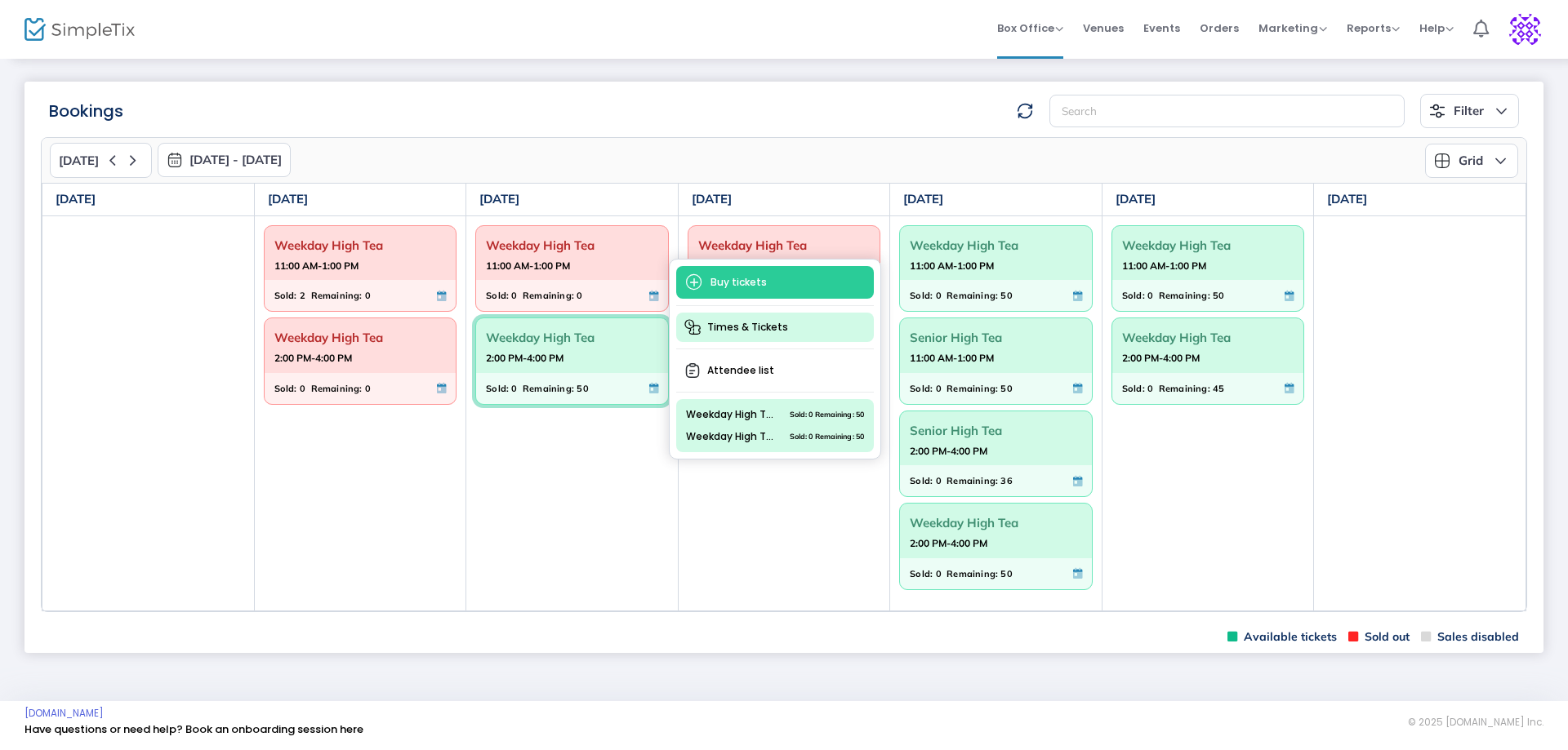
click at [734, 327] on span "Times & Tickets" at bounding box center [775, 327] width 197 height 29
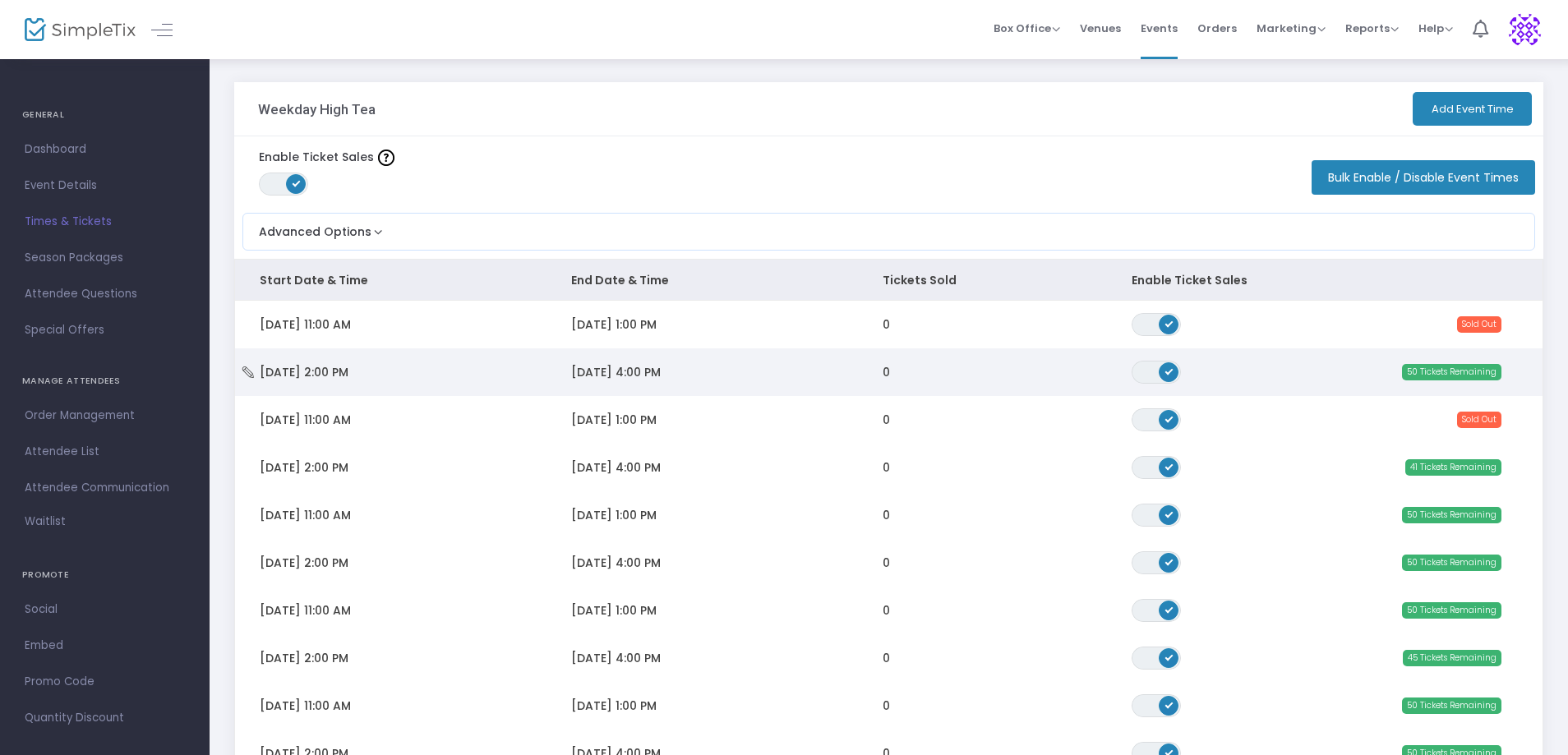
click at [334, 374] on span "[DATE] 2:00 PM" at bounding box center [304, 372] width 89 height 17
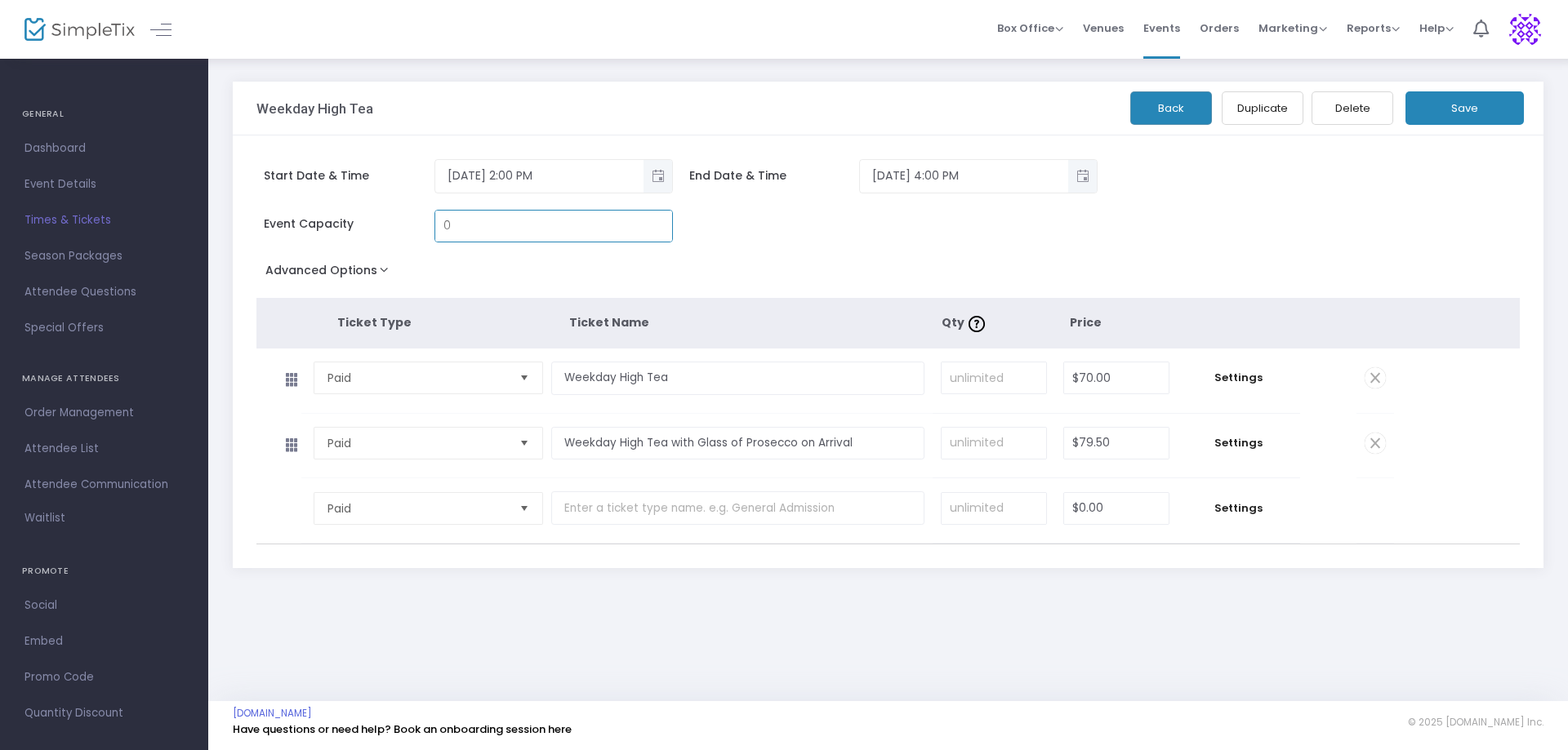
type input "0"
click at [1485, 114] on button "Save" at bounding box center [1465, 108] width 118 height 33
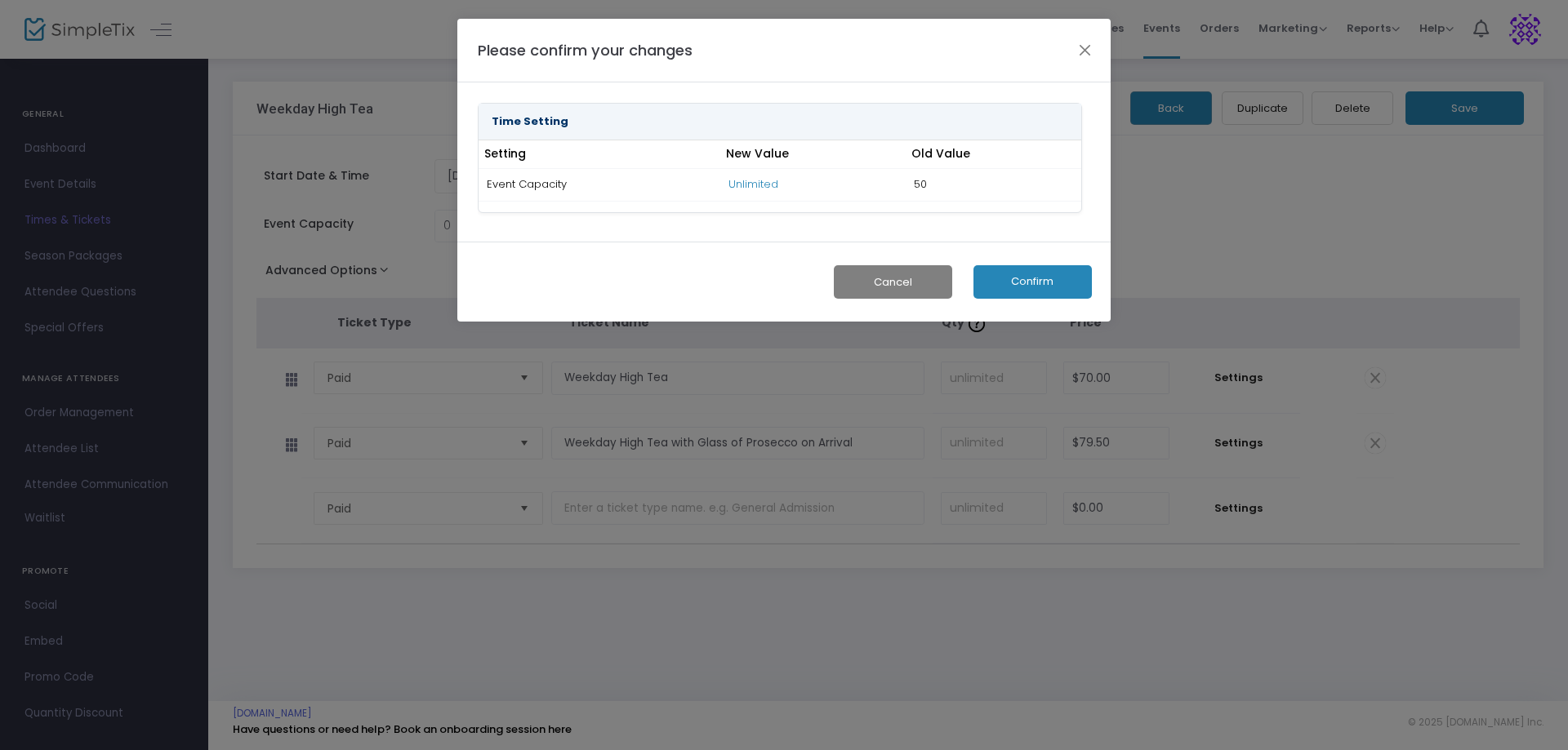
click at [1035, 281] on button "Confirm" at bounding box center [1032, 282] width 118 height 33
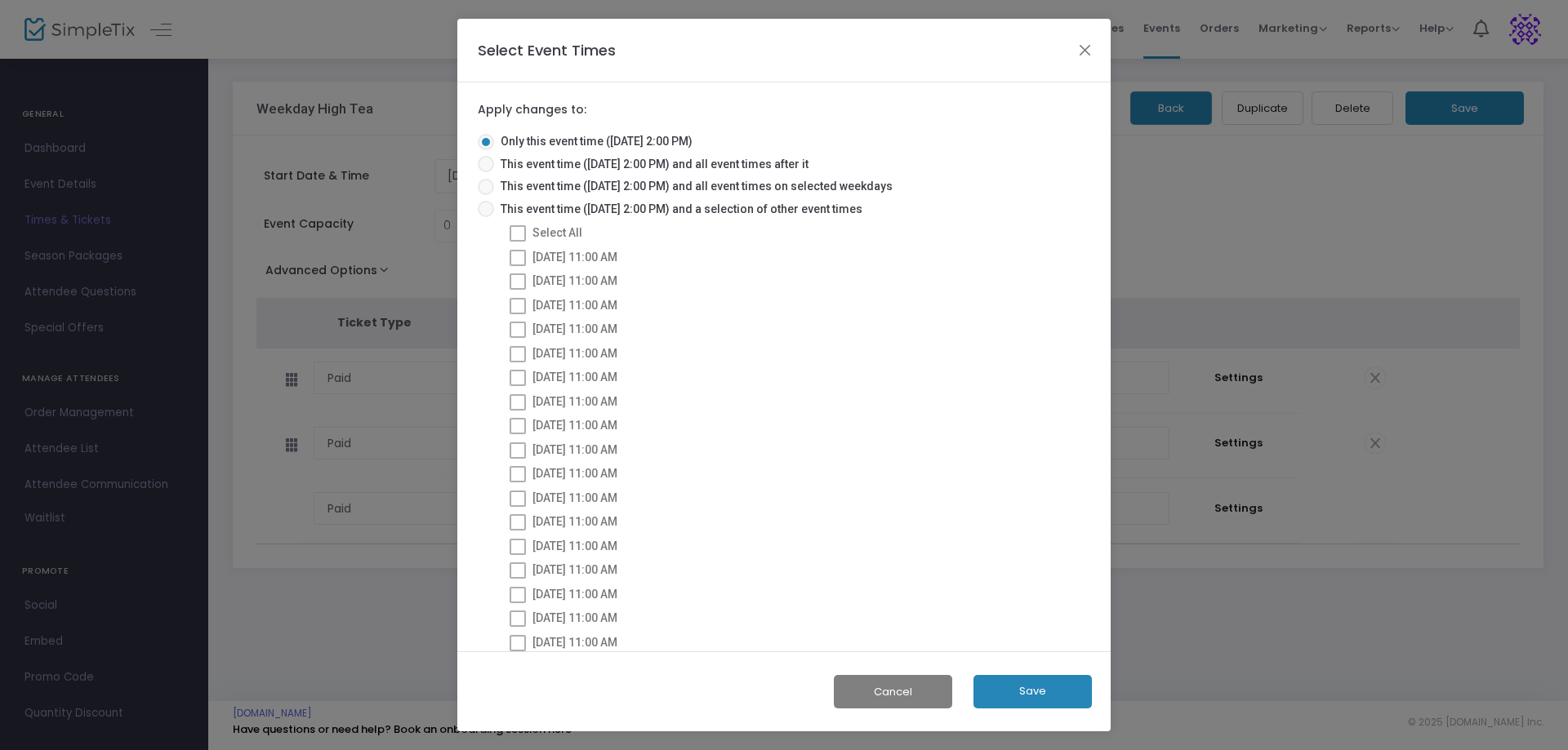
click at [1036, 689] on button "Save" at bounding box center [1032, 692] width 118 height 33
